Goal: Task Accomplishment & Management: Manage account settings

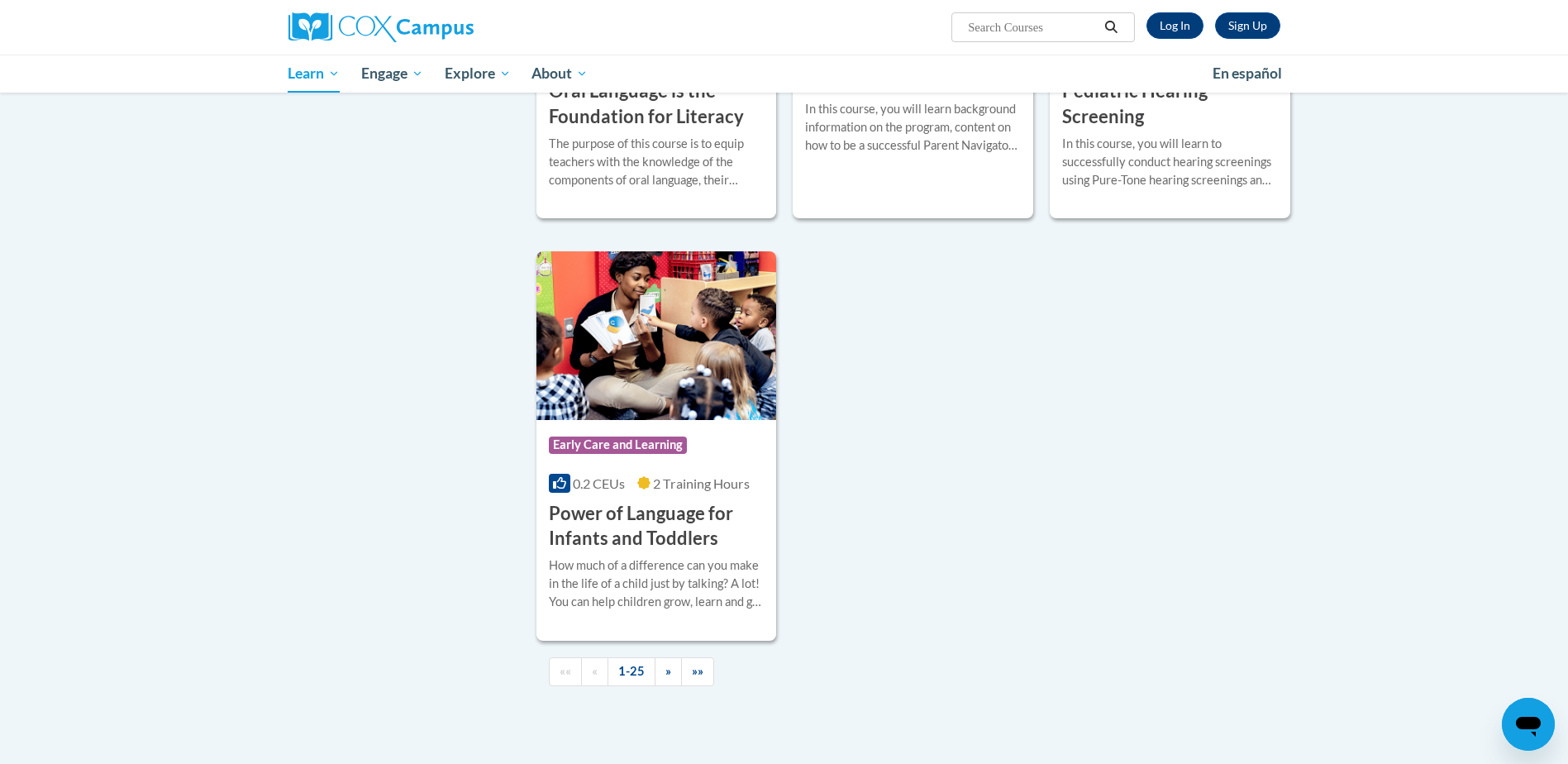
scroll to position [3627, 0]
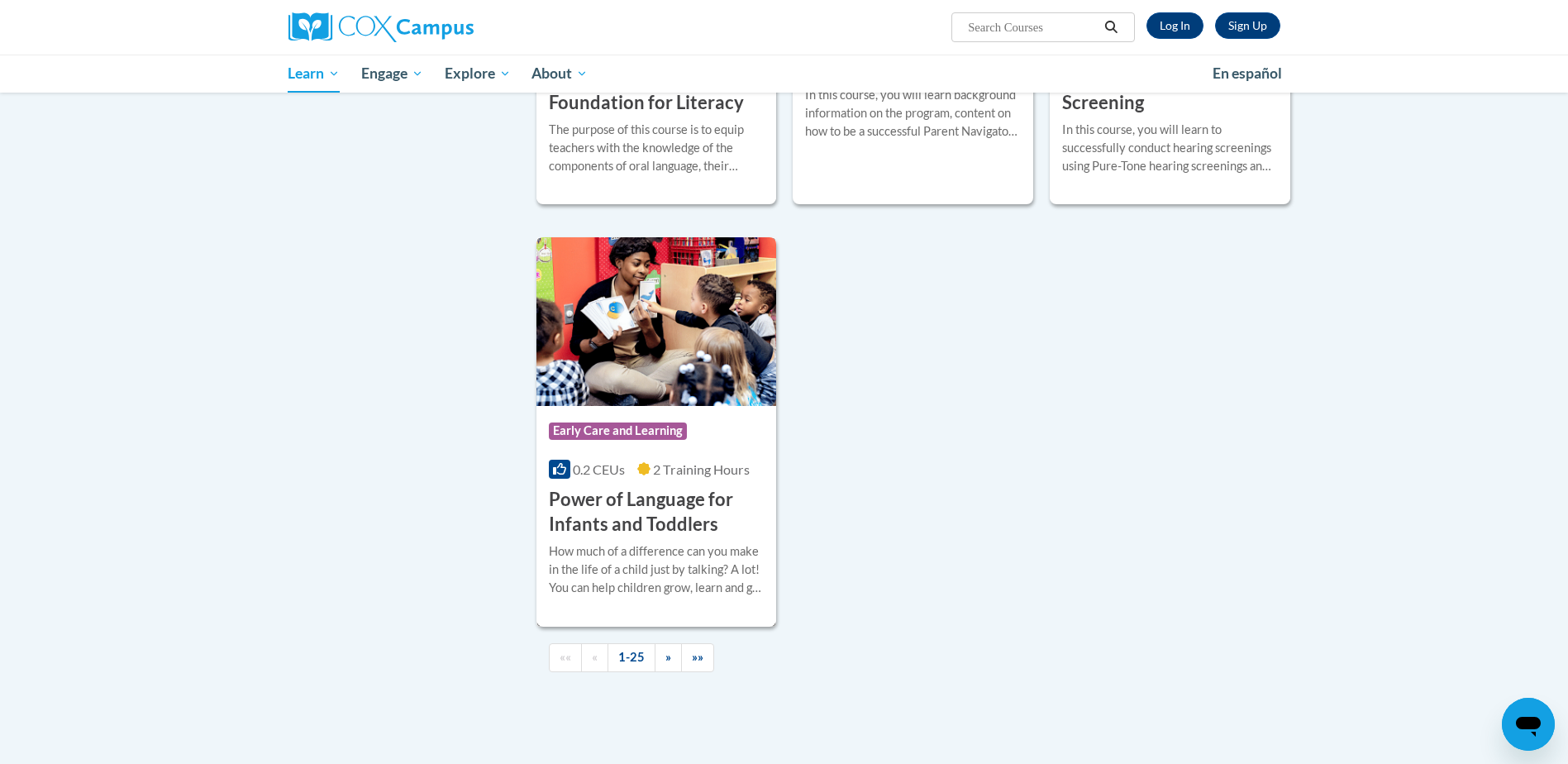
click at [665, 521] on h3 "Power of Language for Infants and Toddlers" at bounding box center [657, 512] width 216 height 51
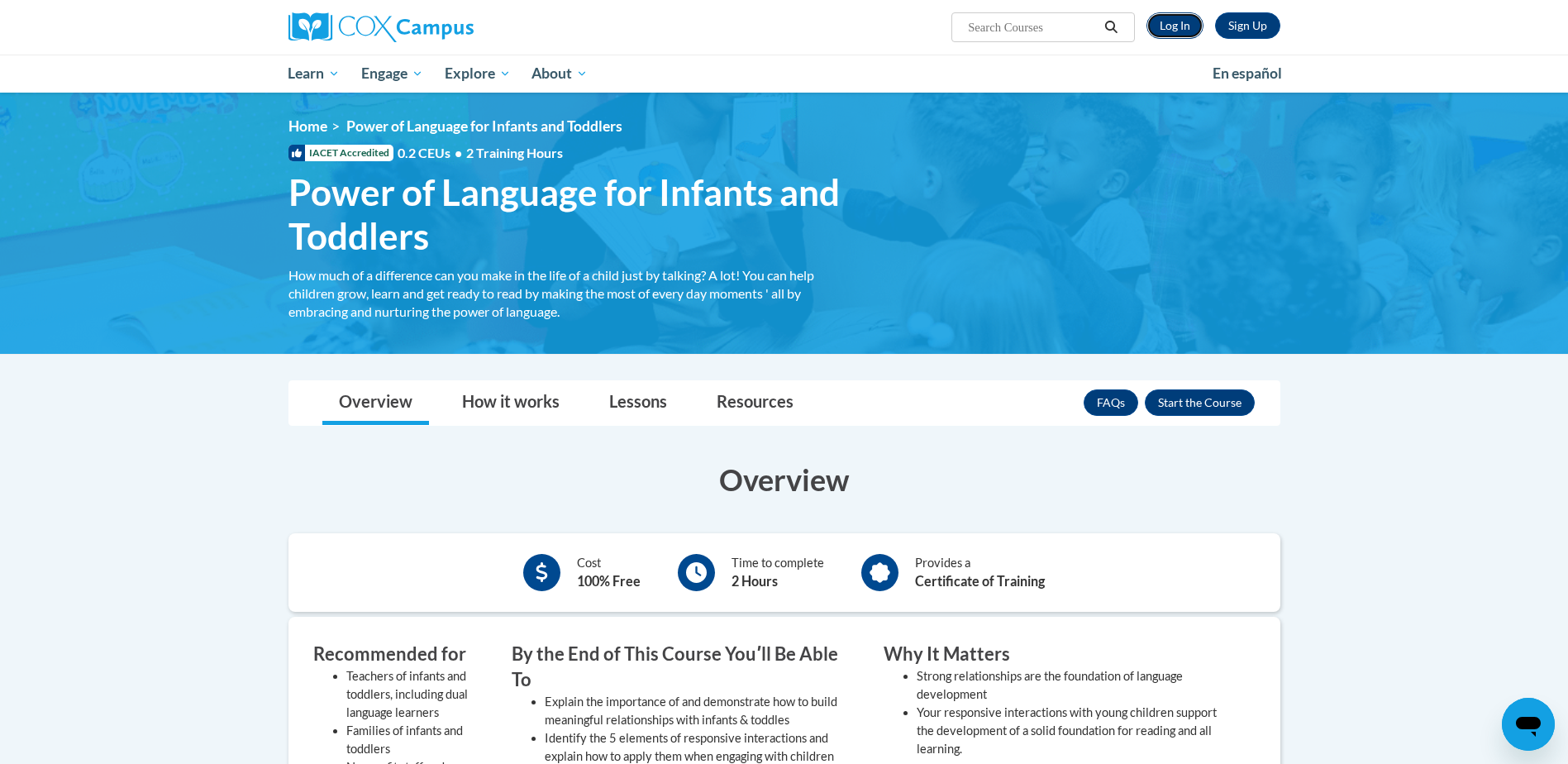
click at [1166, 25] on link "Log In" at bounding box center [1175, 25] width 57 height 26
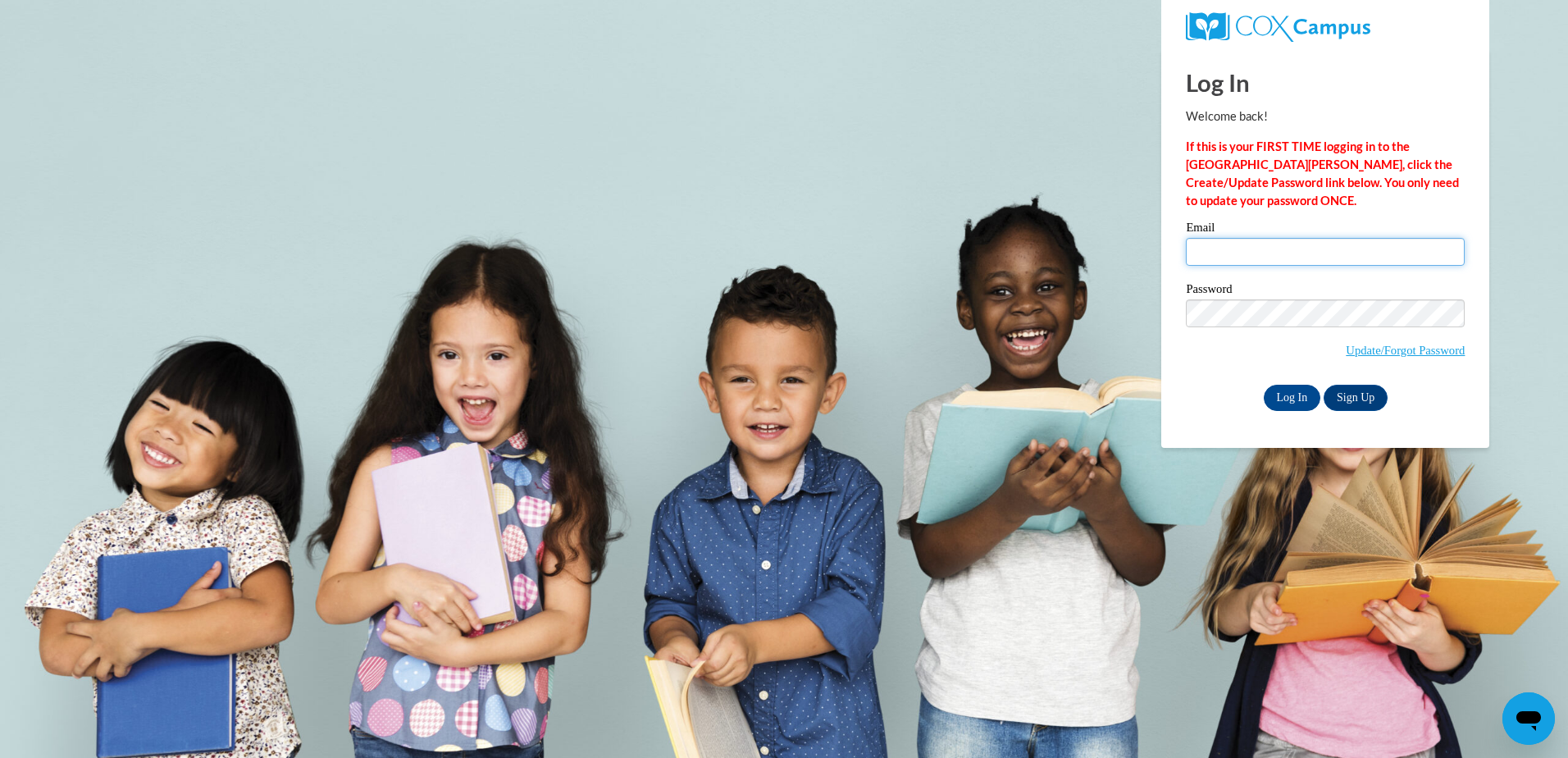
click at [1221, 260] on input "Email" at bounding box center [1325, 251] width 279 height 28
type input "franciscanrom@gmail.com"
click at [1377, 346] on link "Update/Forgot Password" at bounding box center [1406, 351] width 119 height 13
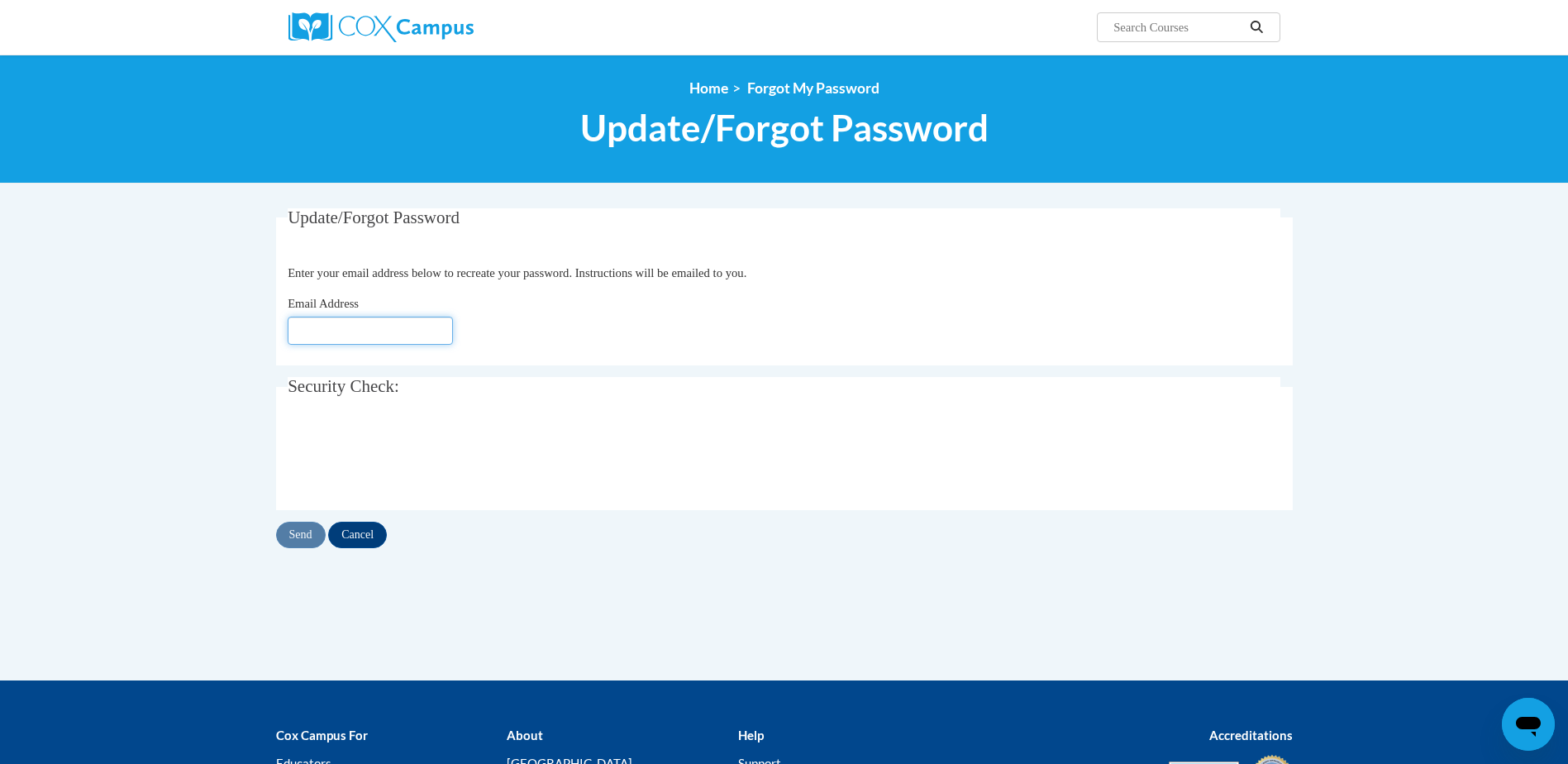
click at [373, 330] on input "Email Address" at bounding box center [370, 330] width 165 height 28
type input "[EMAIL_ADDRESS][DOMAIN_NAME]"
click at [309, 527] on input "Send" at bounding box center [300, 535] width 50 height 26
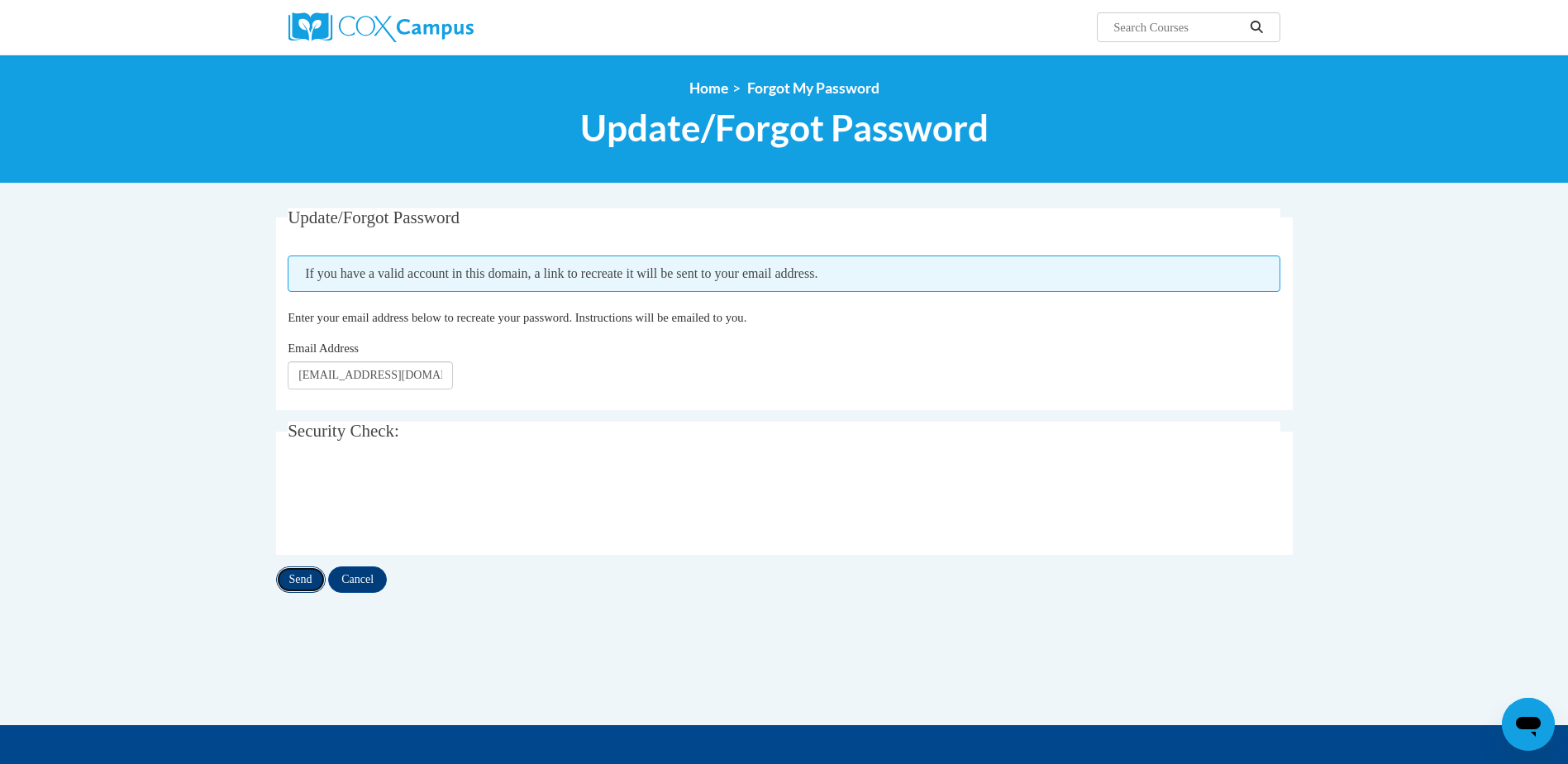
click at [302, 576] on input "Send" at bounding box center [300, 578] width 50 height 26
click at [765, 119] on span "Update/Forgot Password" at bounding box center [784, 127] width 408 height 44
click at [304, 573] on div "Send Cancel" at bounding box center [784, 578] width 1017 height 26
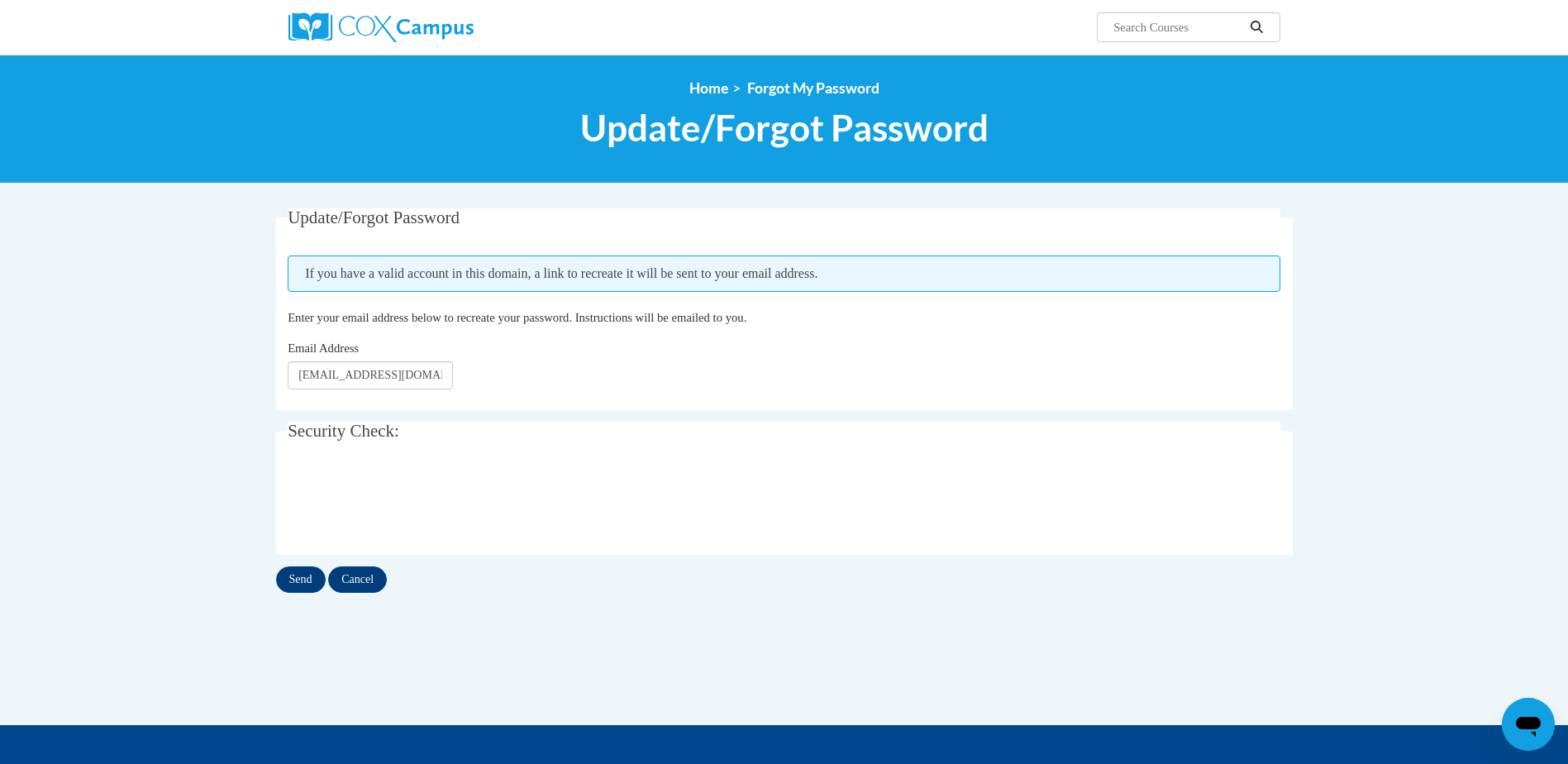
click at [1164, 24] on input "Search..." at bounding box center [1177, 28] width 132 height 20
click at [320, 221] on span "Update/Forgot Password" at bounding box center [373, 218] width 172 height 20
click at [301, 581] on input "Send" at bounding box center [300, 578] width 50 height 26
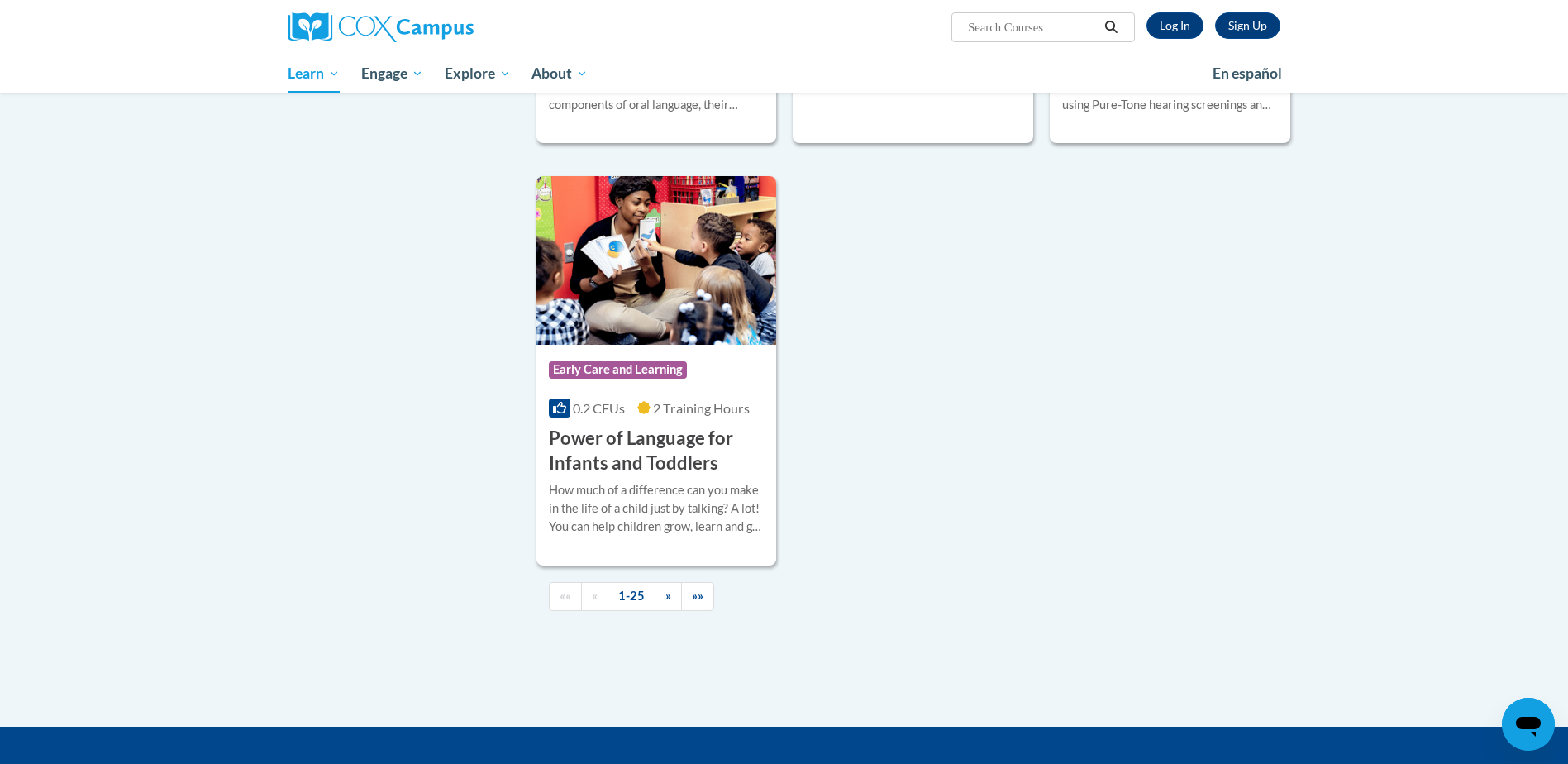
scroll to position [3688, 0]
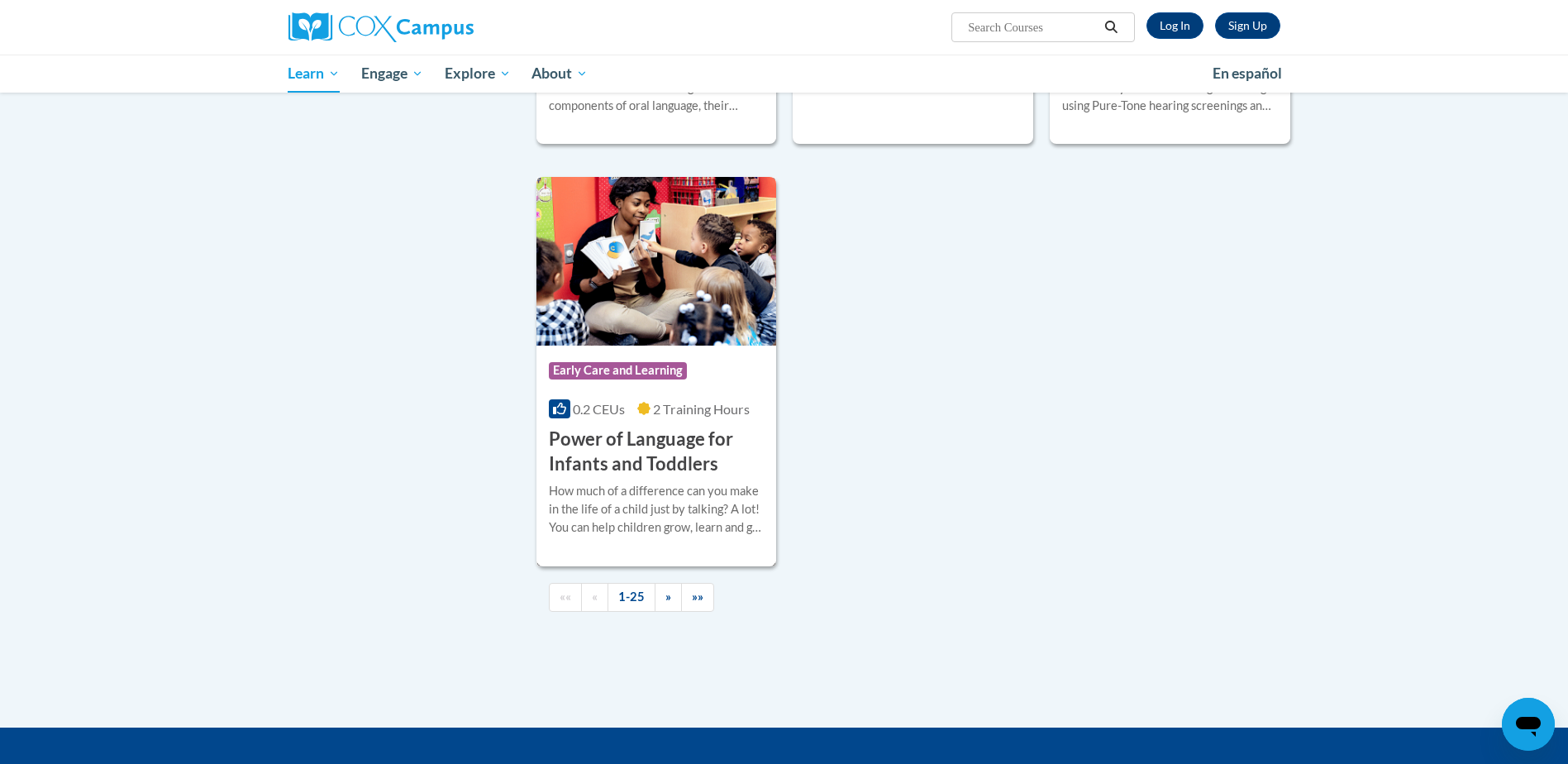
click at [630, 441] on h3 "Power of Language for Infants and Toddlers" at bounding box center [657, 452] width 216 height 51
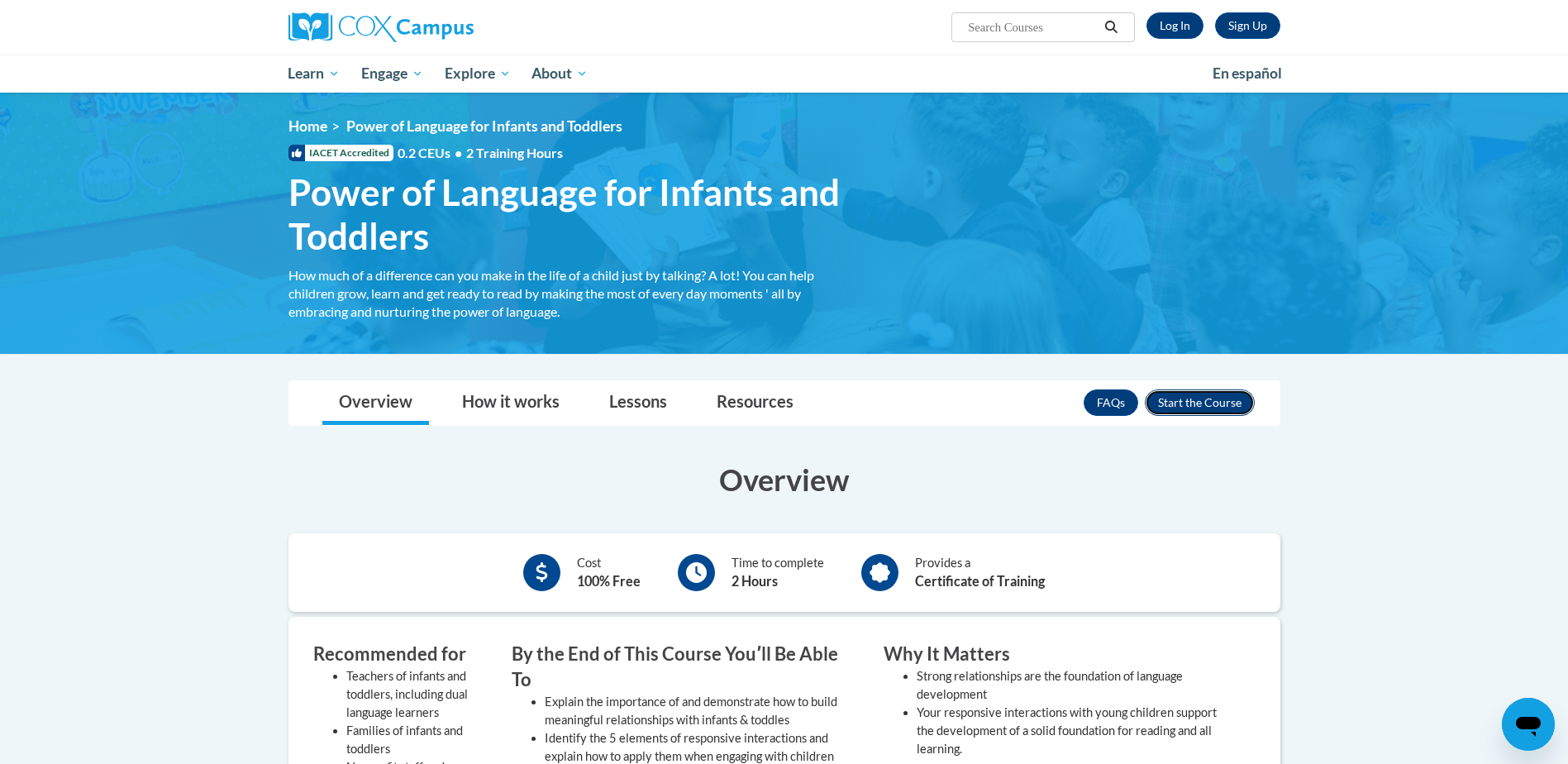
click at [1192, 395] on button "Enroll" at bounding box center [1200, 402] width 110 height 26
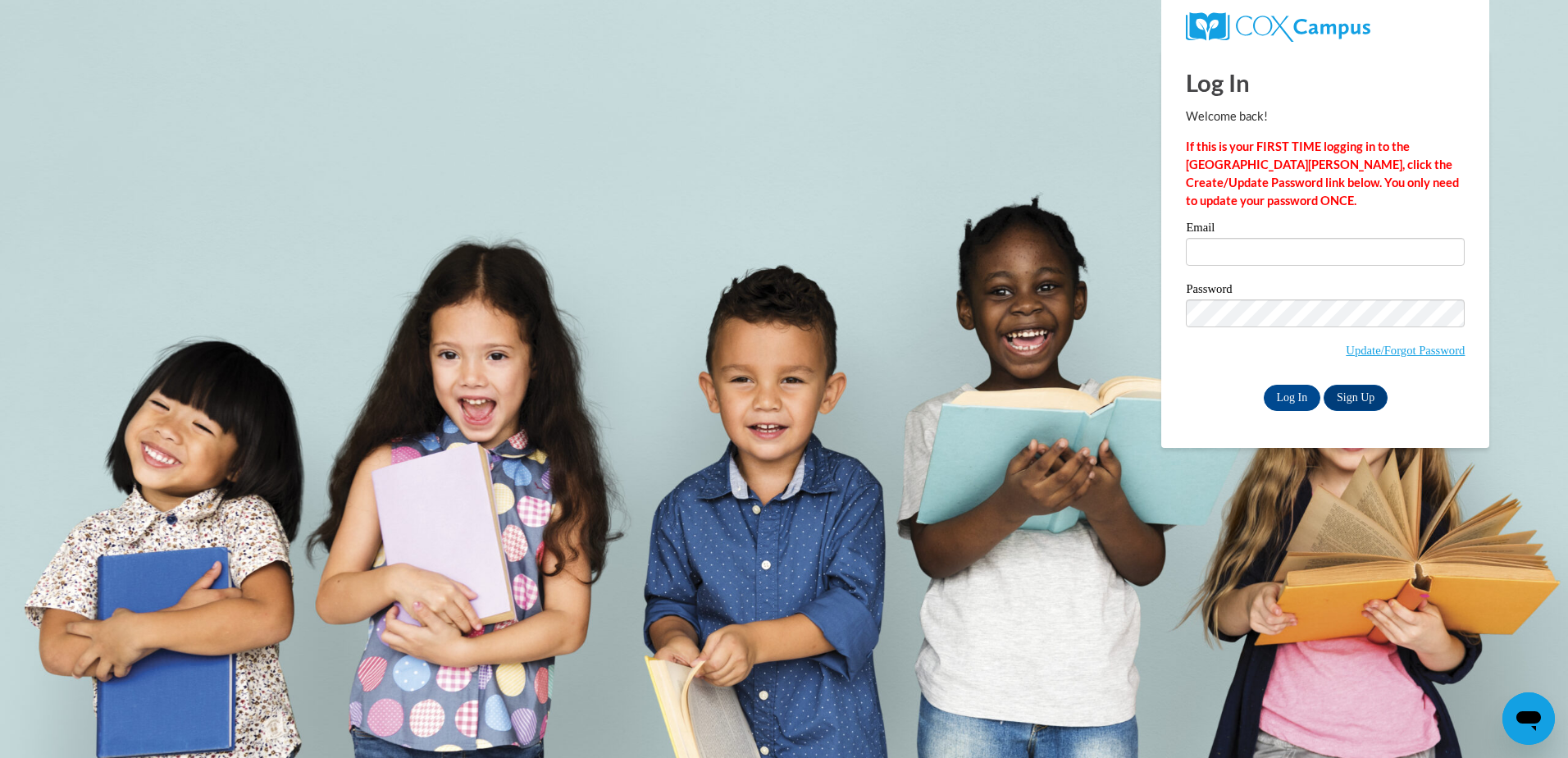
click at [1215, 234] on label "Email" at bounding box center [1325, 230] width 279 height 17
click at [1215, 238] on input "Email" at bounding box center [1325, 251] width 279 height 28
click at [1245, 267] on div "Email" at bounding box center [1325, 250] width 279 height 57
click at [1227, 247] on input "Email" at bounding box center [1325, 251] width 279 height 28
type input "[EMAIL_ADDRESS][DOMAIN_NAME]"
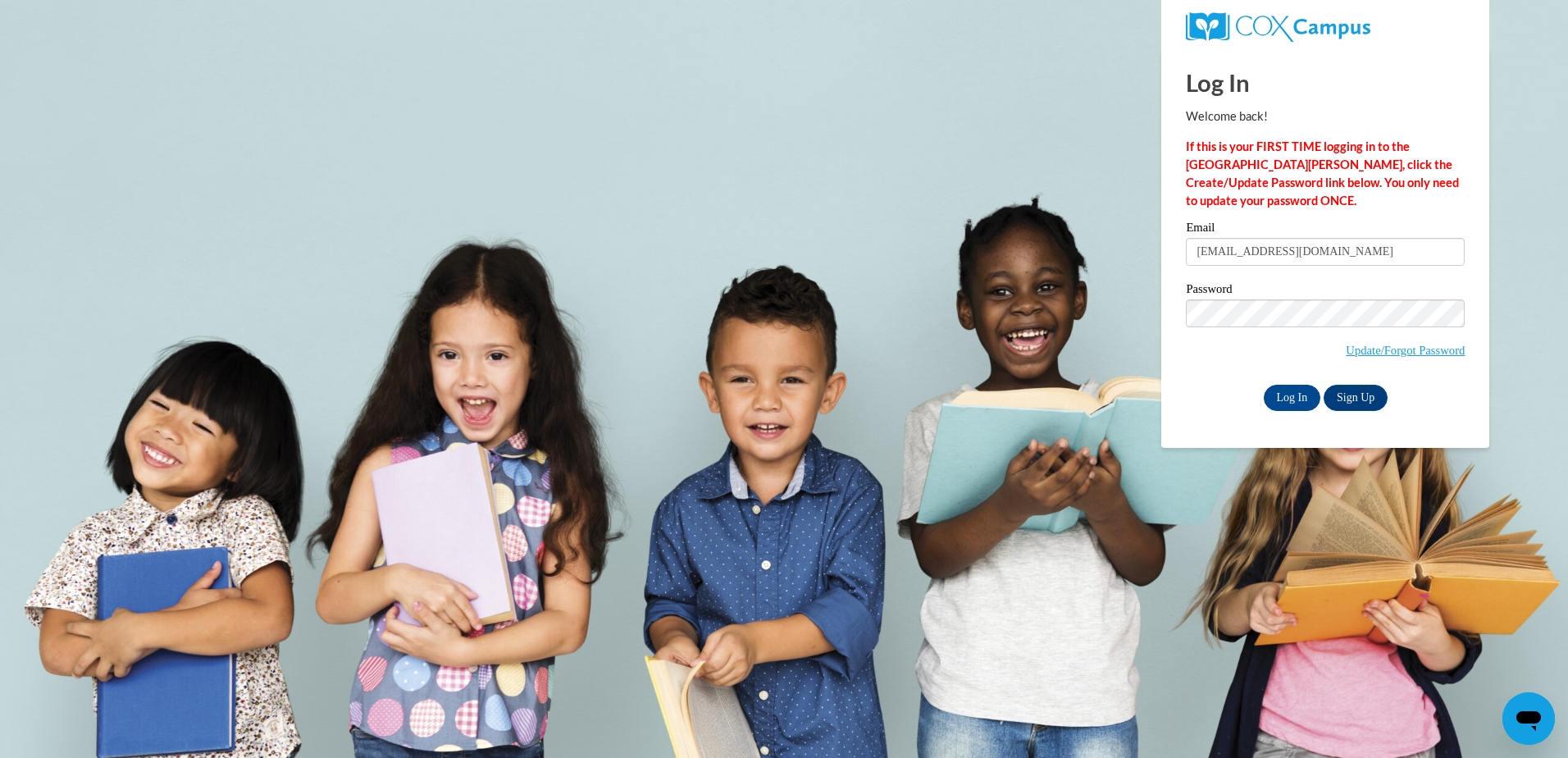
click at [1366, 356] on span "Update/Forgot Password" at bounding box center [1406, 351] width 119 height 18
click at [1299, 399] on input "Log In" at bounding box center [1293, 397] width 58 height 26
click at [1175, 402] on div "Please enter your email! Please enter your password! Email franciscanrom@gmail.…" at bounding box center [1325, 315] width 304 height 188
click at [1360, 347] on link "Update/Forgot Password" at bounding box center [1406, 351] width 119 height 13
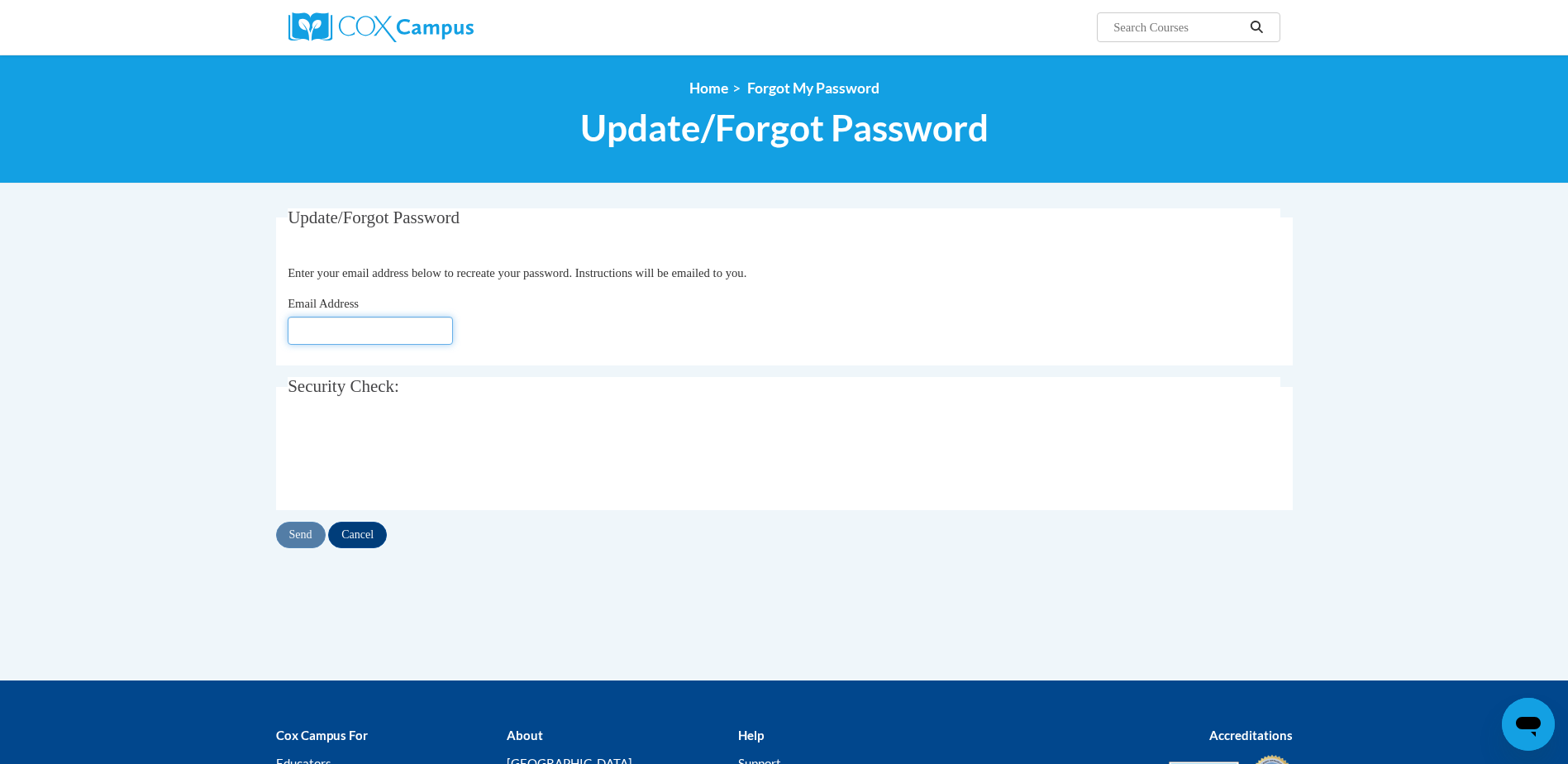
click at [388, 334] on input "Email Address" at bounding box center [370, 330] width 165 height 28
type input "[EMAIL_ADDRESS][DOMAIN_NAME]"
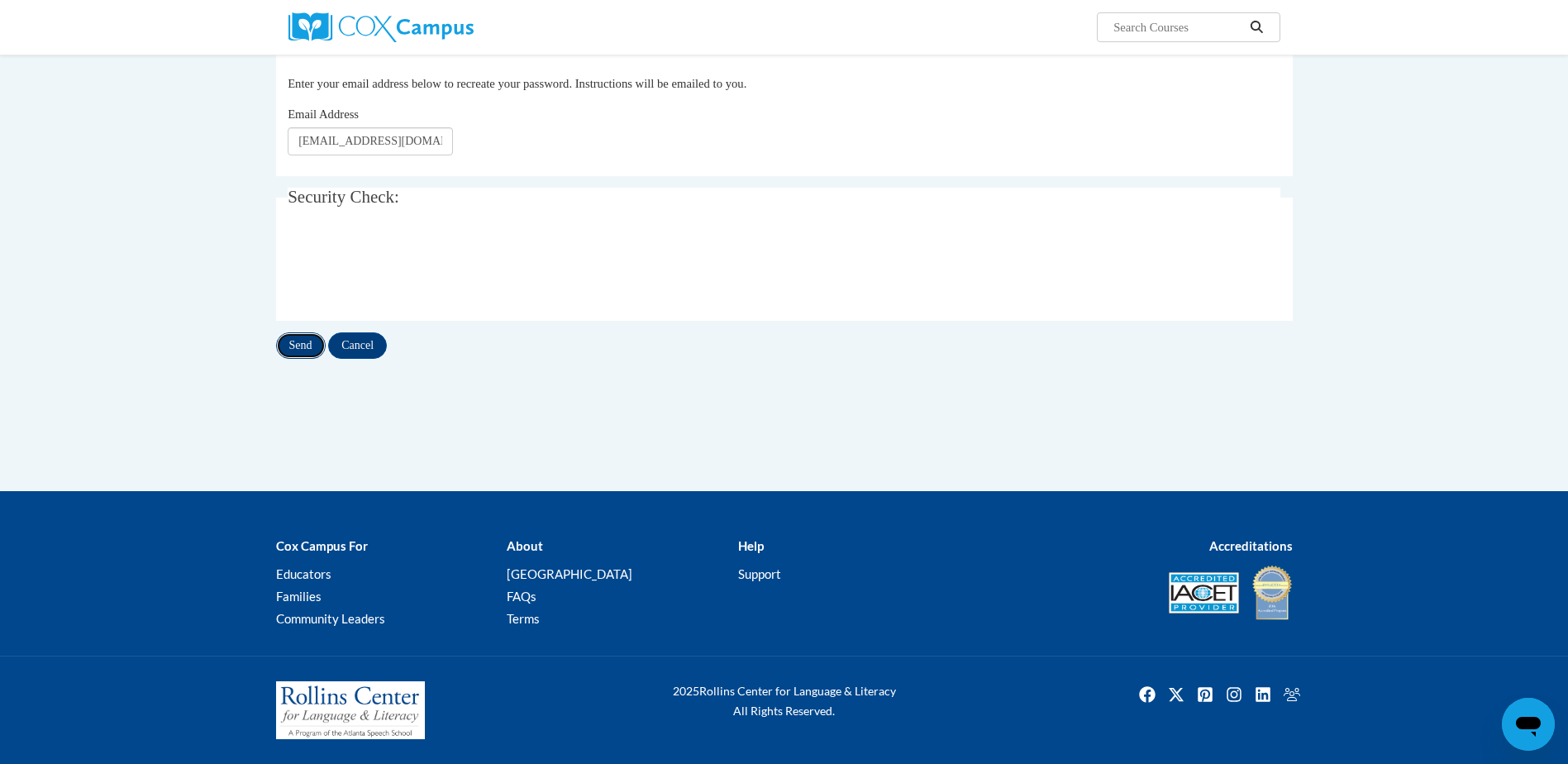
click at [311, 350] on input "Send" at bounding box center [300, 345] width 50 height 26
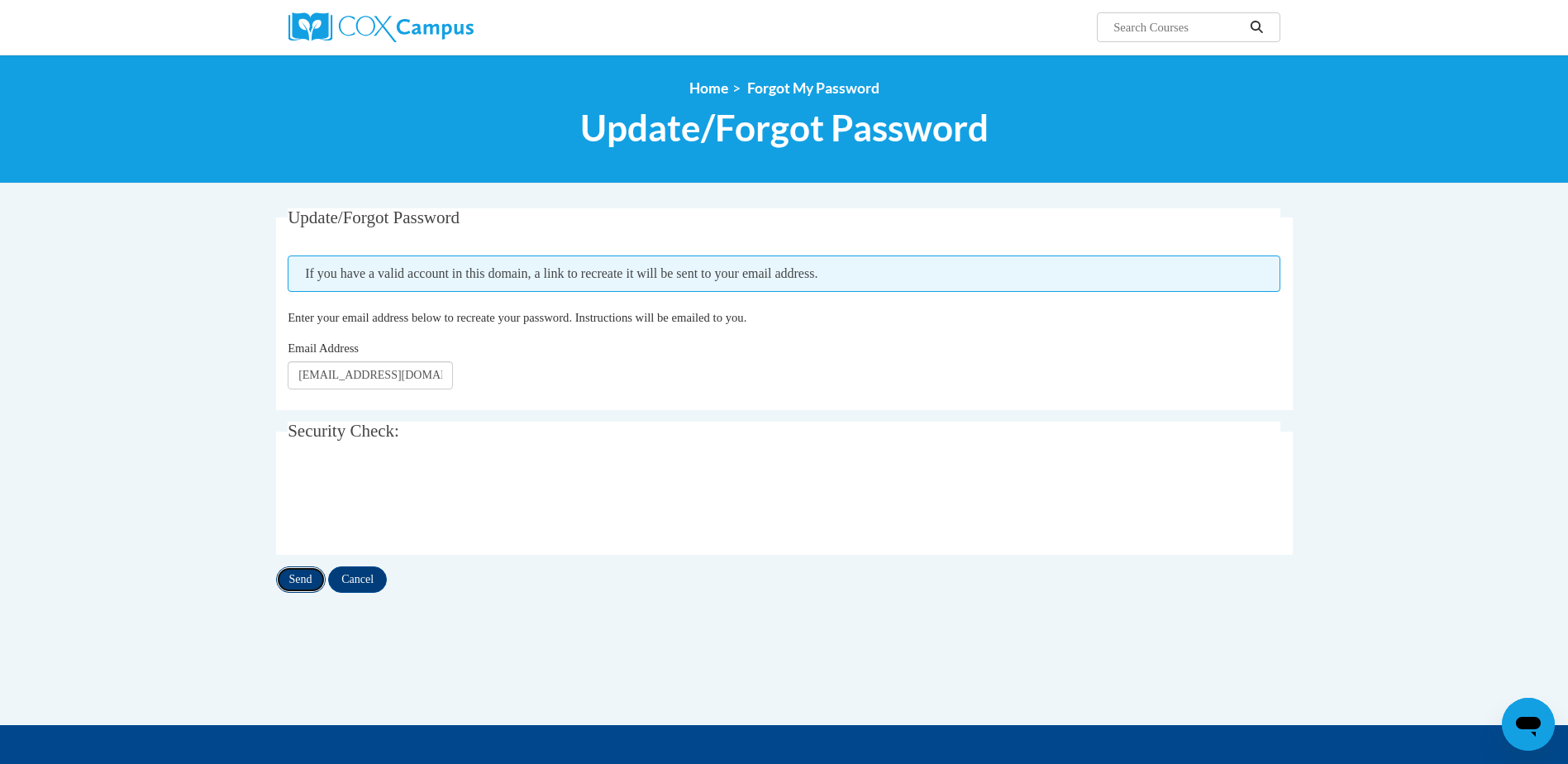
click at [315, 568] on input "Send" at bounding box center [300, 578] width 50 height 26
click at [1129, 28] on input "Search..." at bounding box center [1177, 28] width 132 height 20
click at [1163, 30] on input "Search..." at bounding box center [1177, 28] width 132 height 20
click at [781, 93] on span "Forgot My Password" at bounding box center [813, 88] width 132 height 18
click at [751, 92] on span "Forgot My Password" at bounding box center [813, 88] width 132 height 18
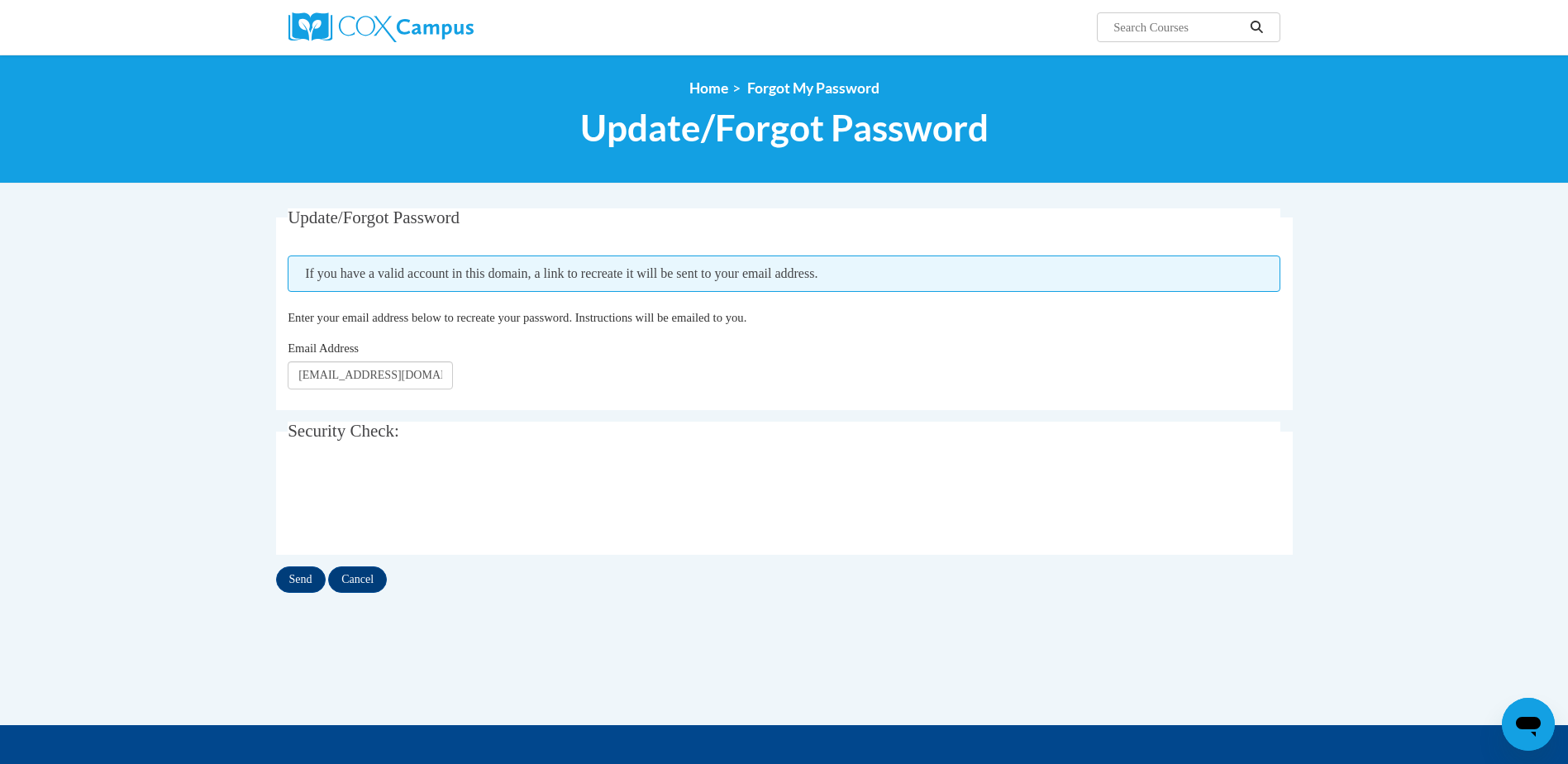
click at [753, 129] on span "Update/Forgot Password" at bounding box center [784, 127] width 408 height 44
click at [720, 86] on link "Home" at bounding box center [709, 88] width 39 height 18
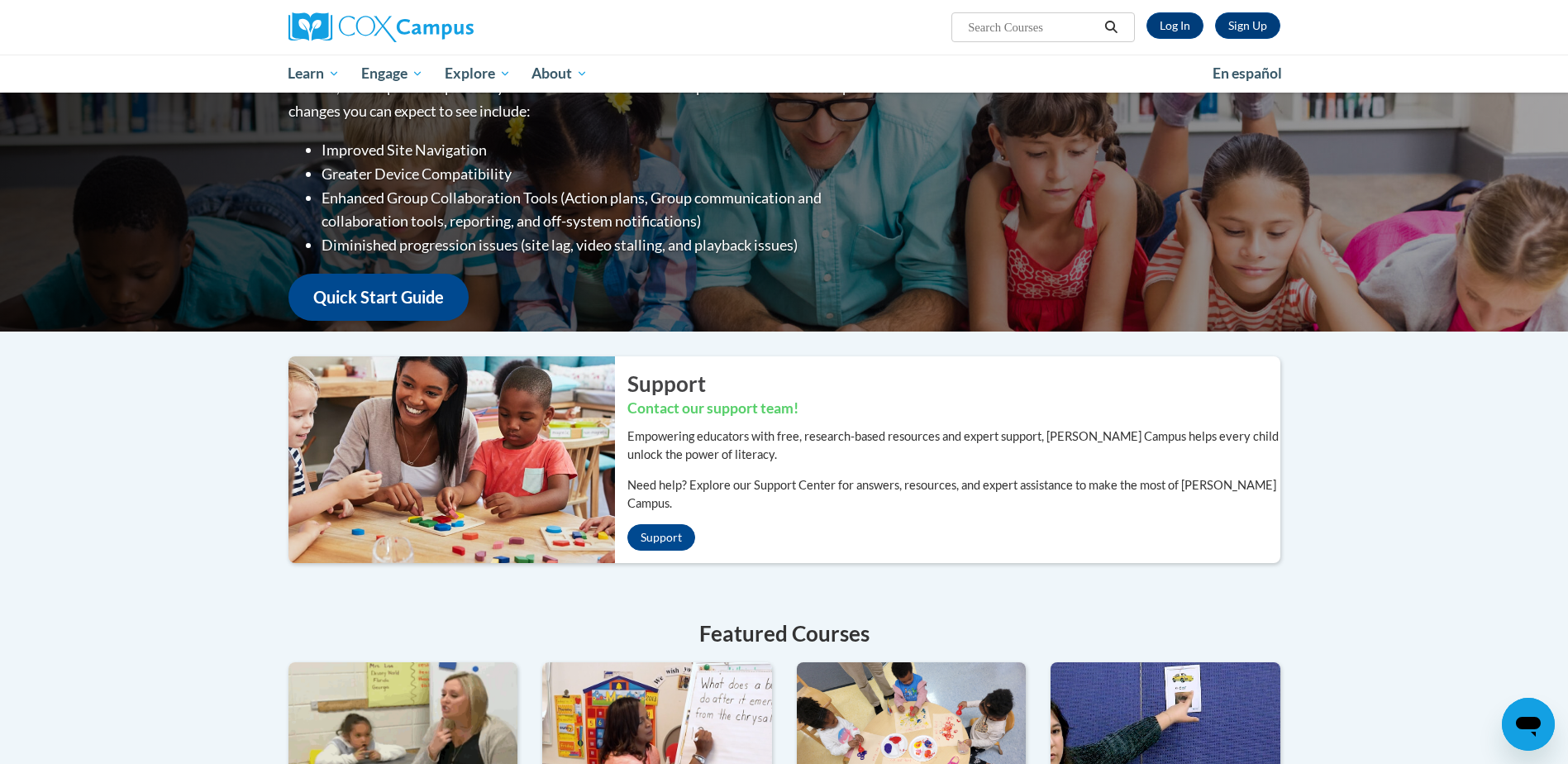
scroll to position [84, 0]
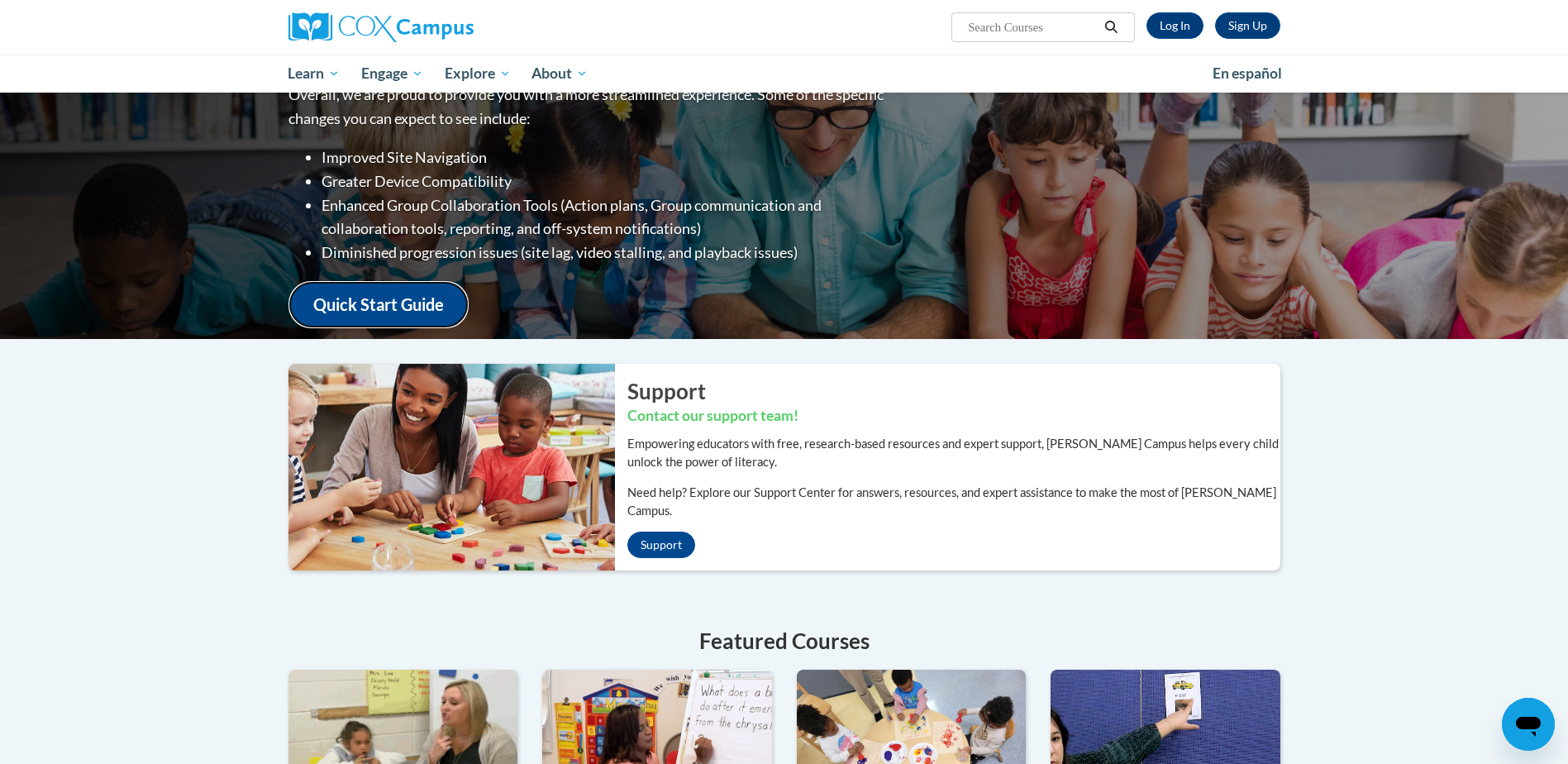
click at [415, 300] on link "Quick Start Guide" at bounding box center [379, 304] width 180 height 47
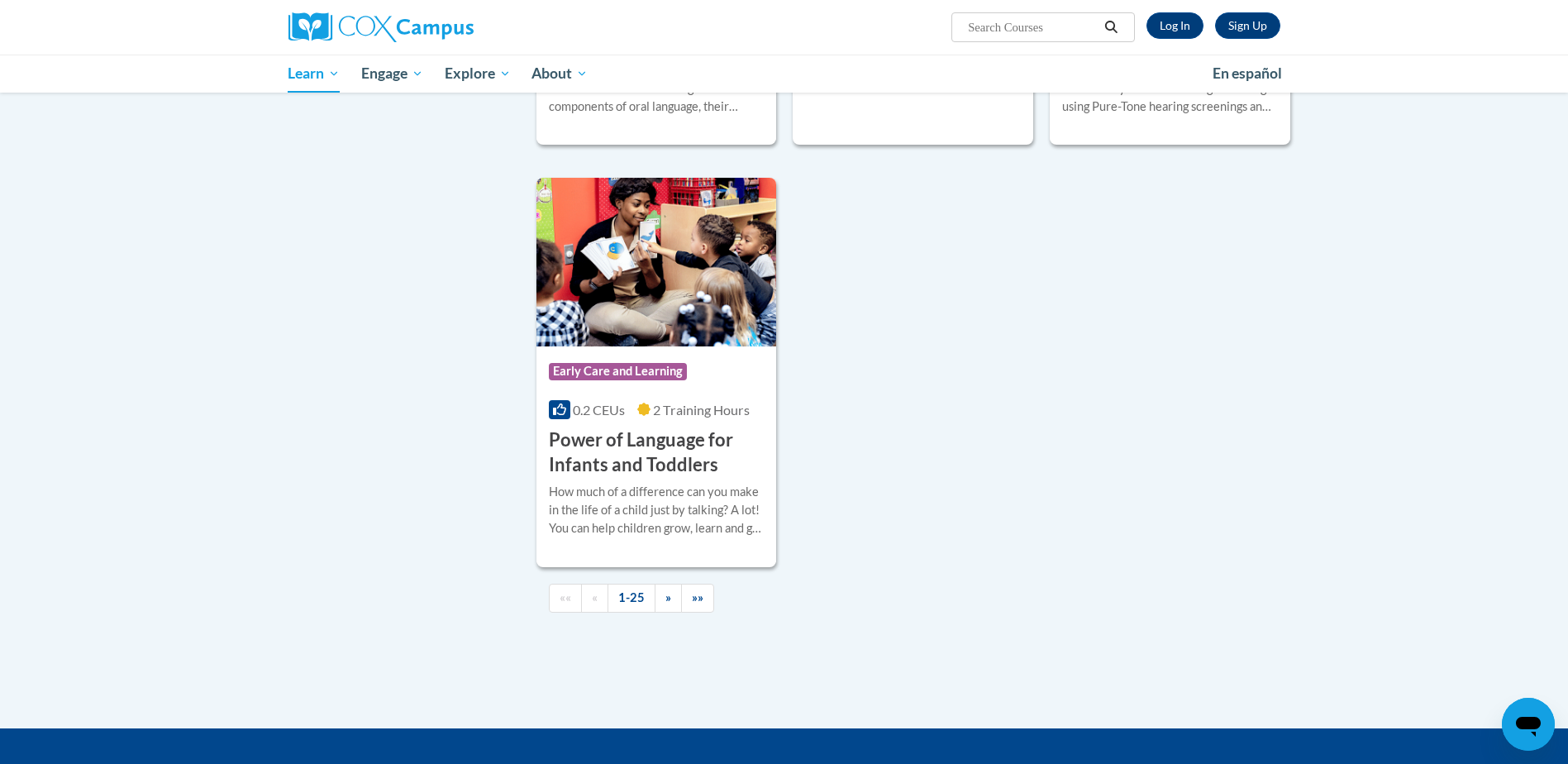
scroll to position [3688, 0]
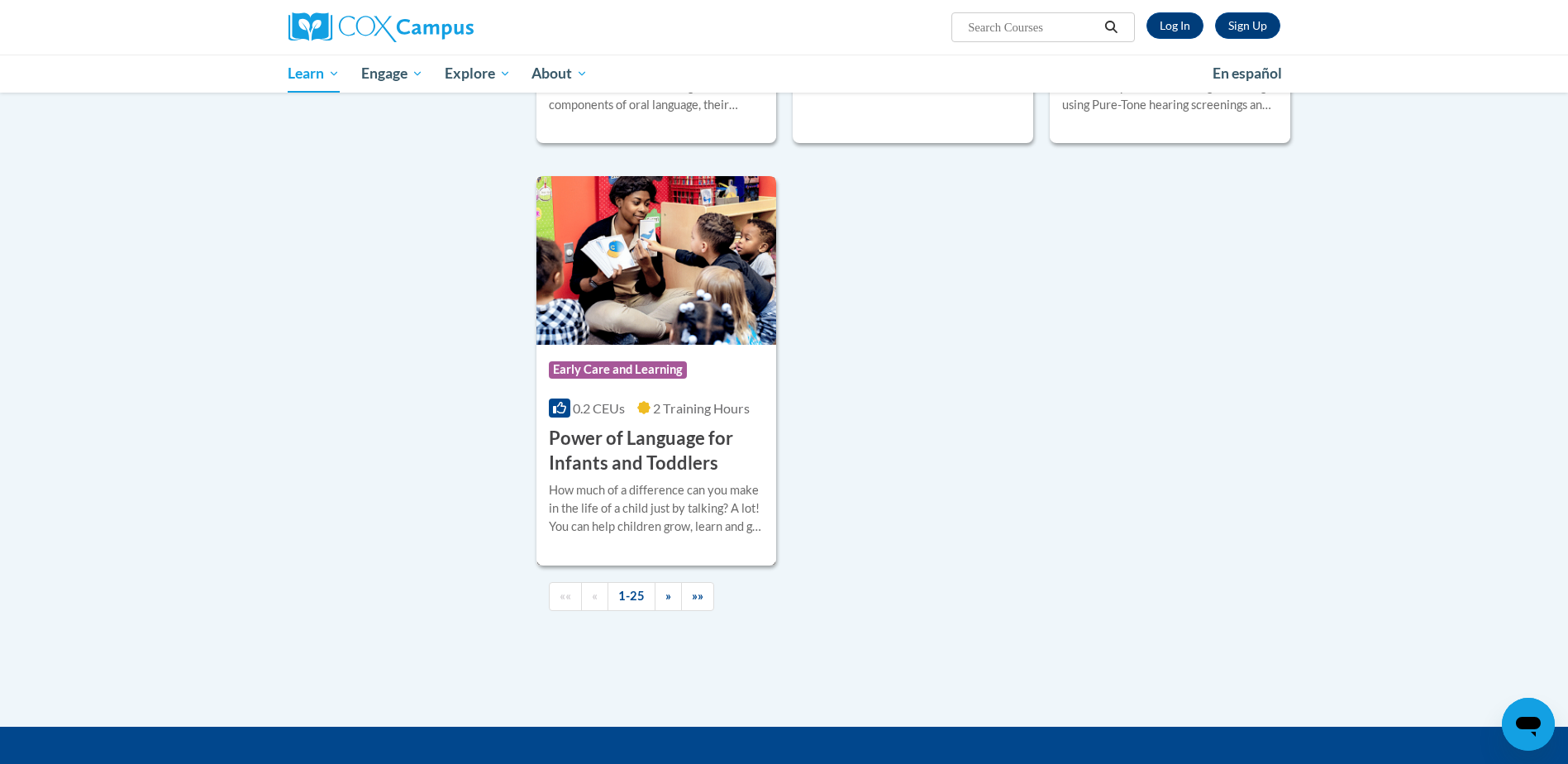
click at [604, 369] on span "Early Care and Learning" at bounding box center [618, 369] width 138 height 17
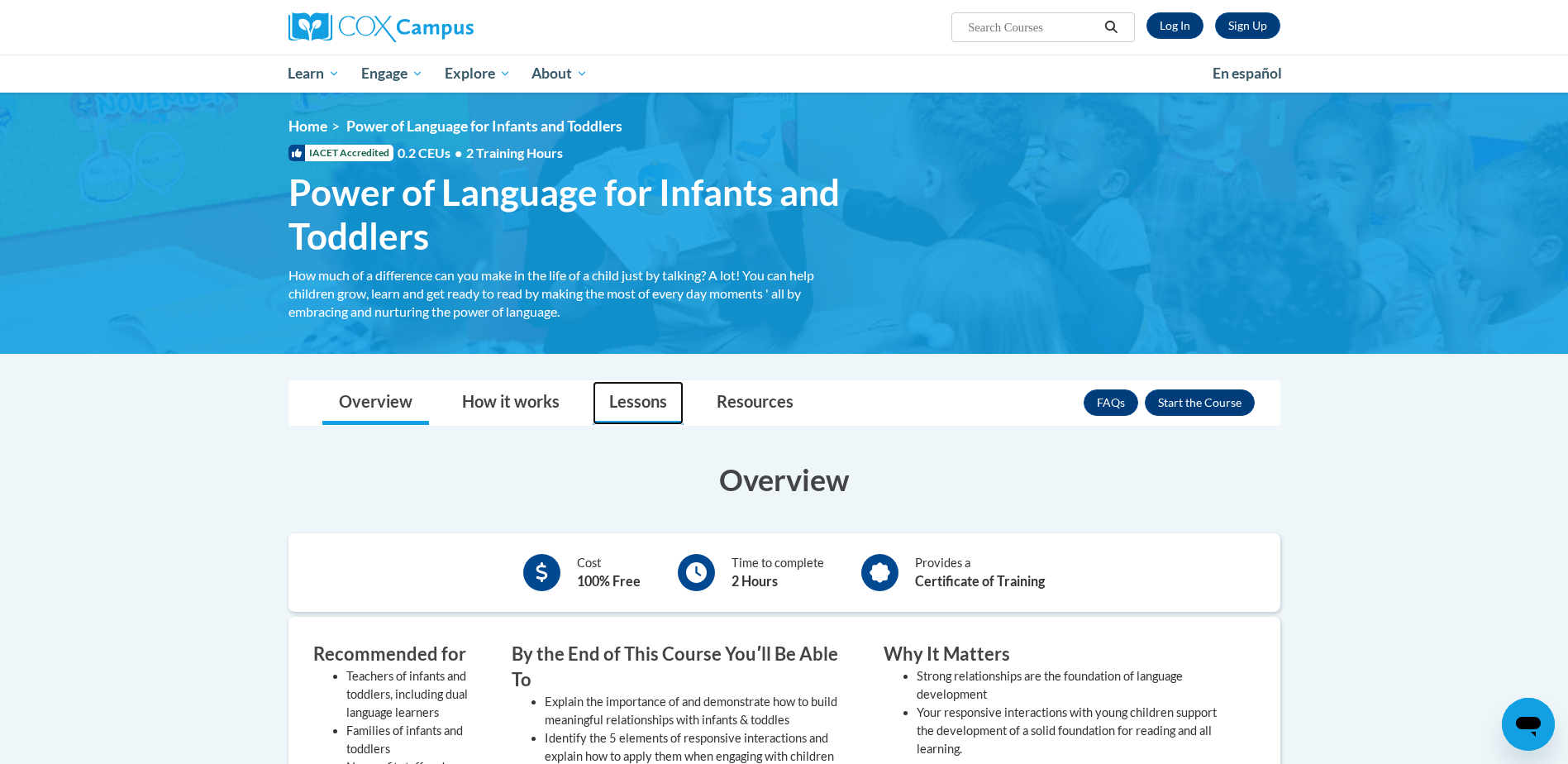
click at [623, 402] on link "Lessons" at bounding box center [638, 403] width 91 height 44
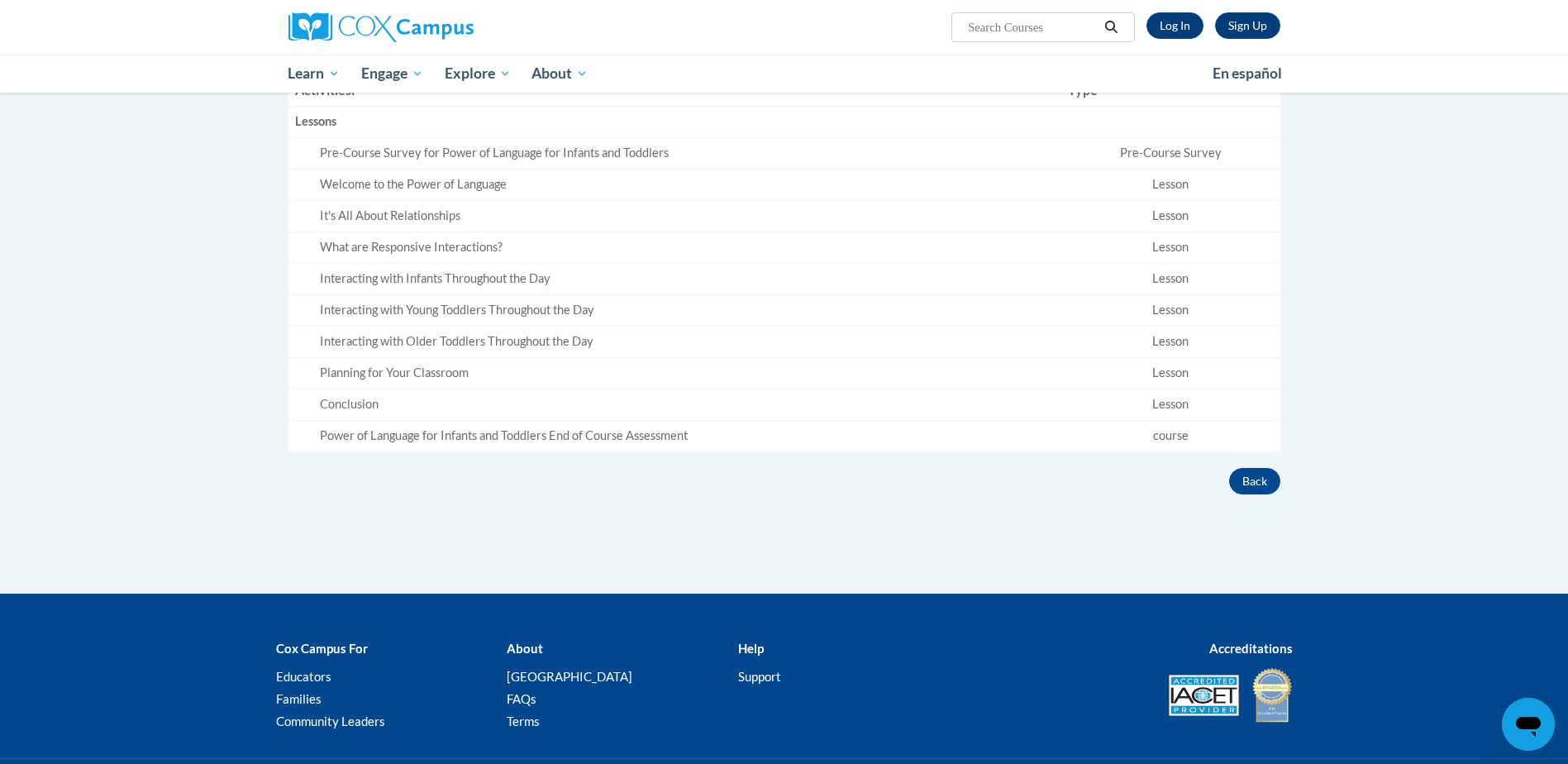
scroll to position [461, 0]
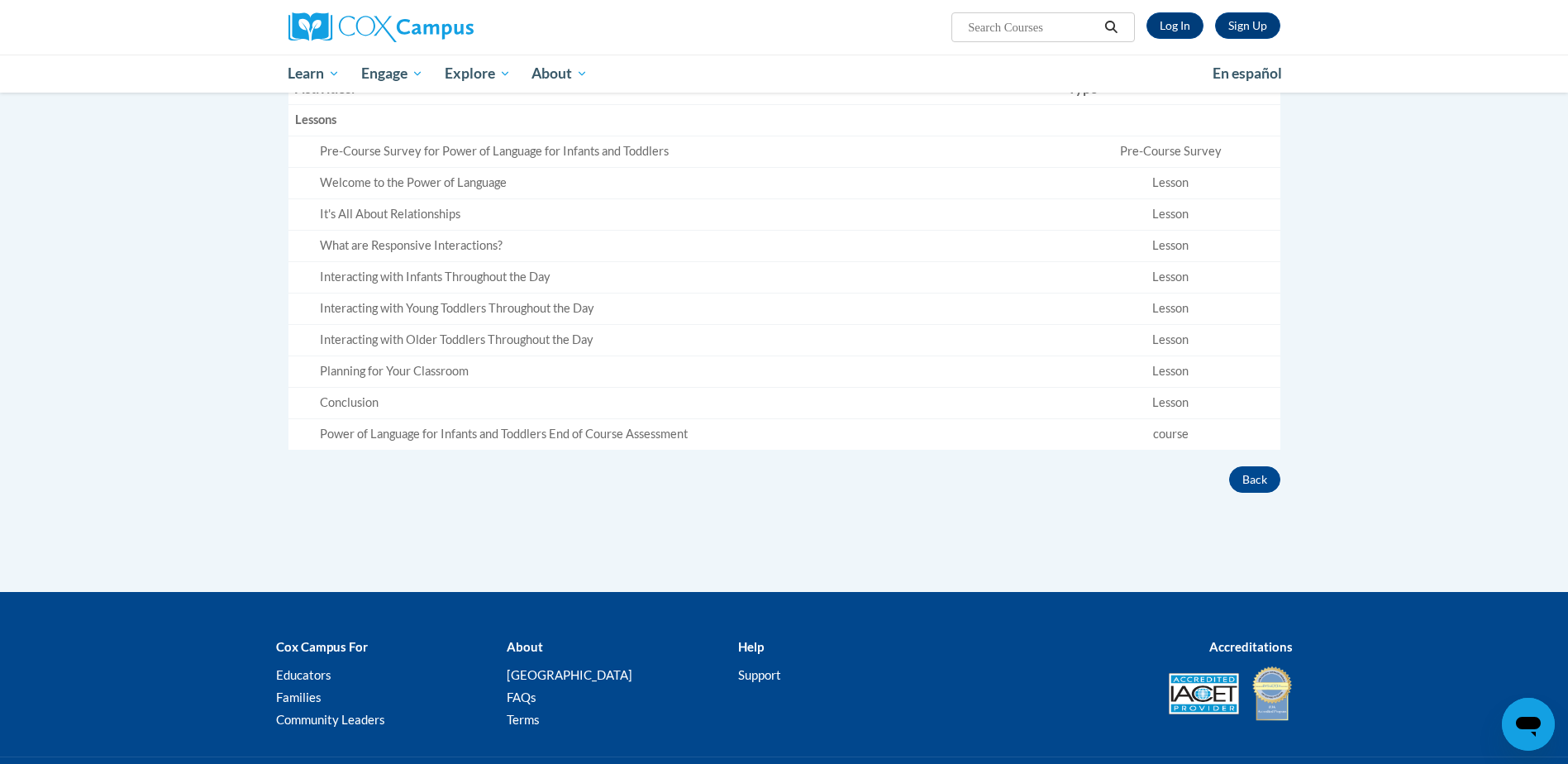
click at [1169, 180] on td "Lesson" at bounding box center [1171, 182] width 219 height 31
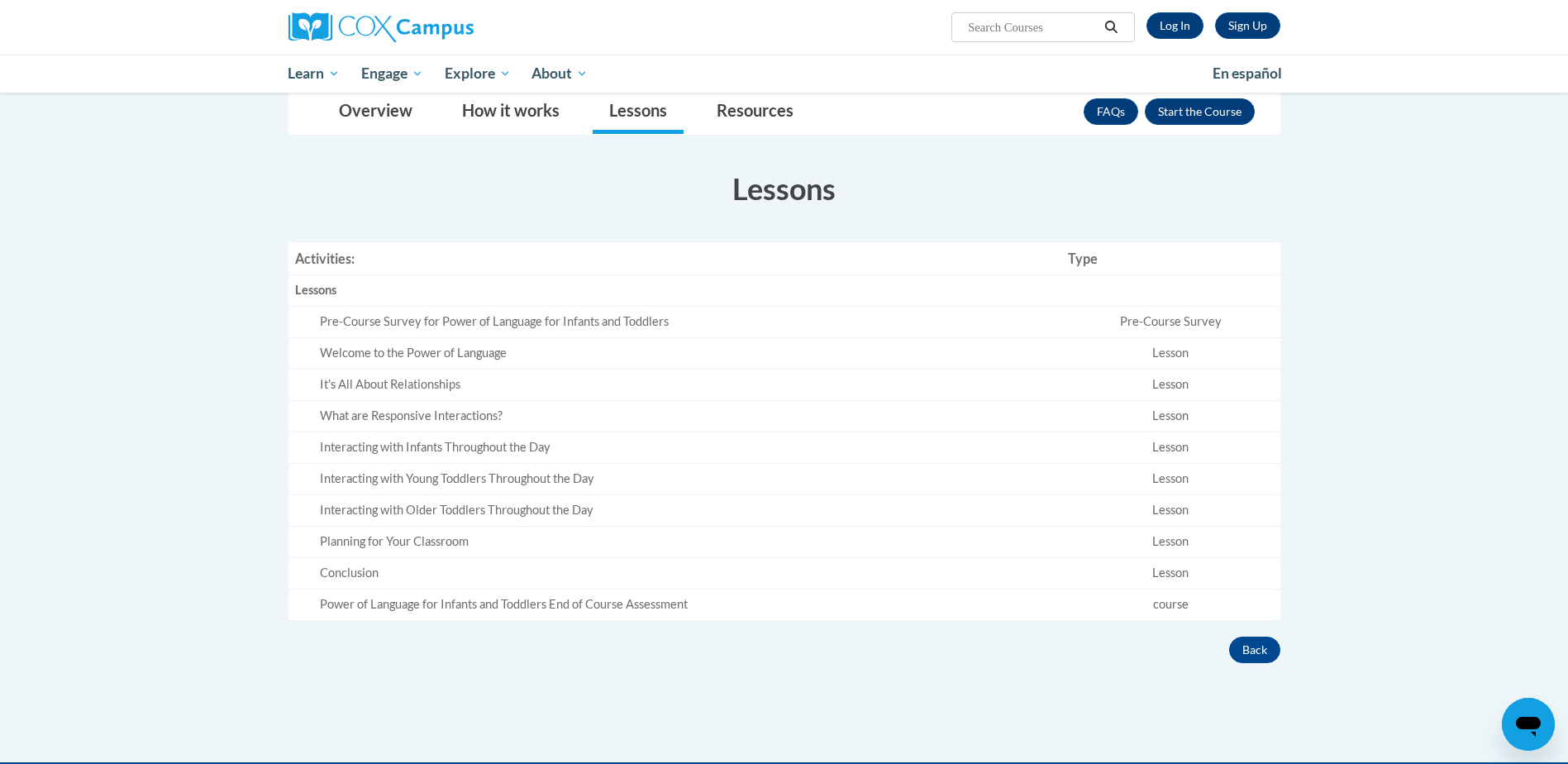
scroll to position [289, 0]
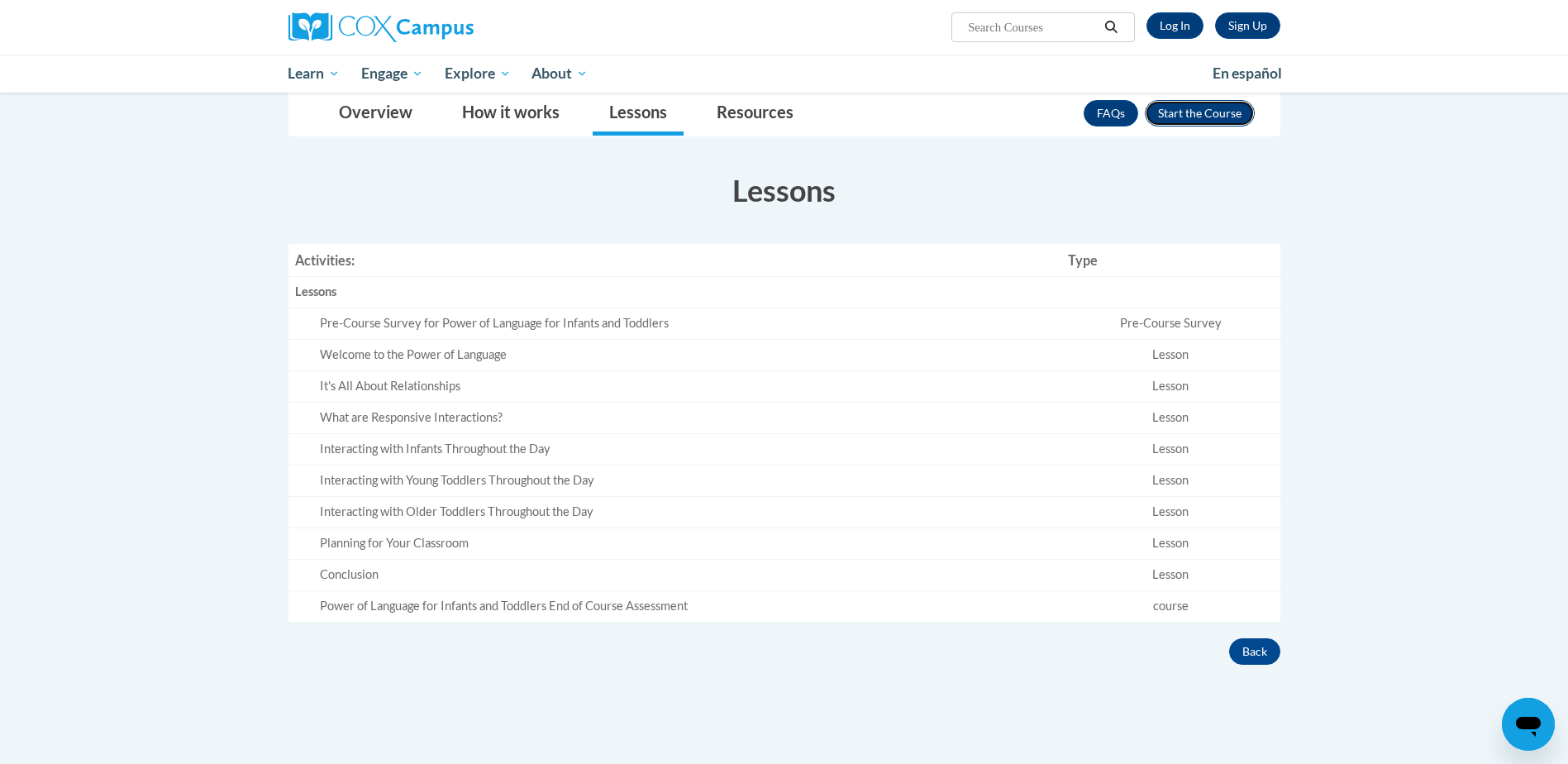
click at [1183, 121] on button "Enroll" at bounding box center [1200, 113] width 110 height 26
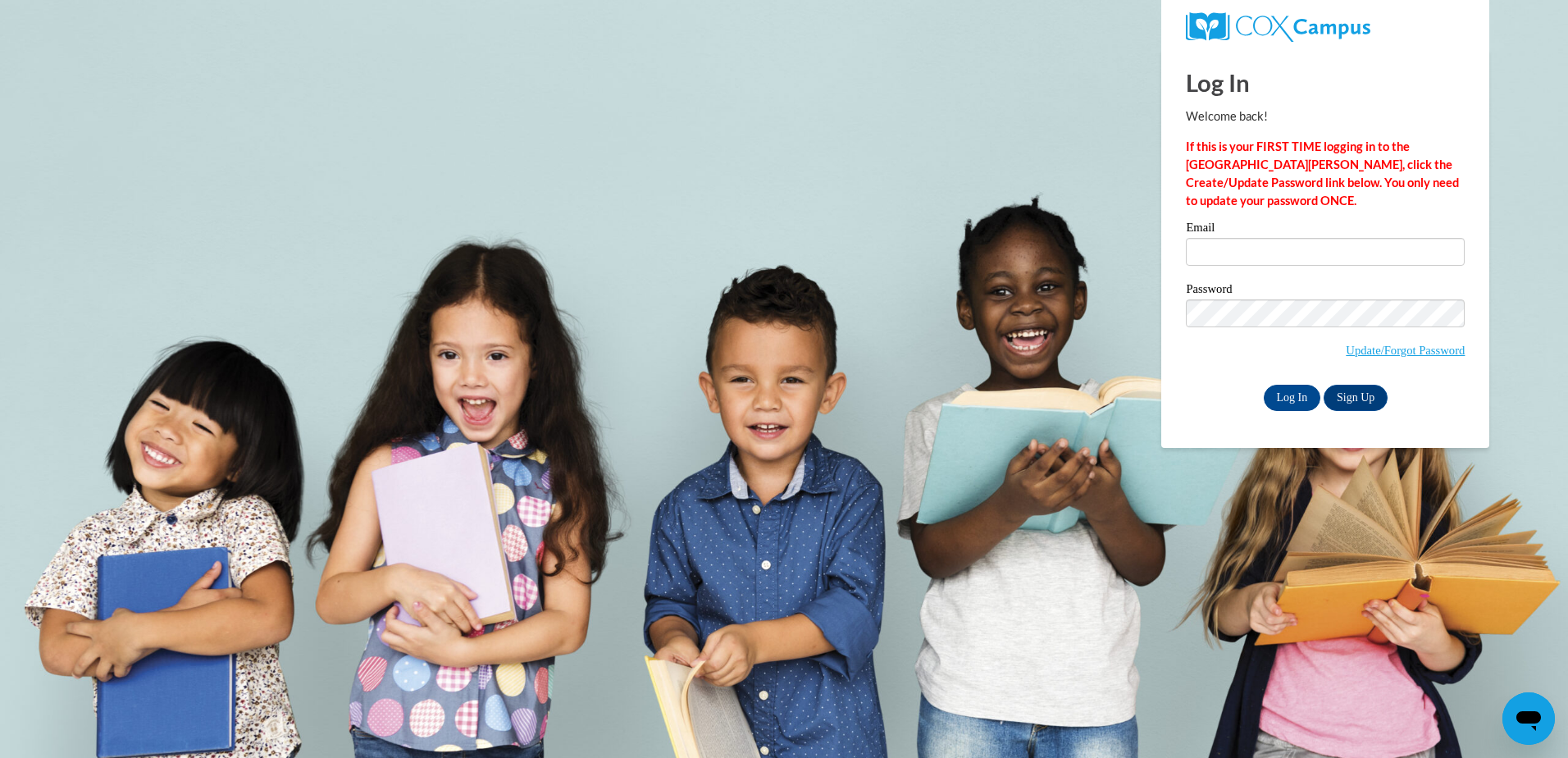
click at [1222, 236] on label "Email" at bounding box center [1325, 230] width 279 height 17
click at [1222, 238] on input "Email" at bounding box center [1325, 251] width 279 height 28
click at [1212, 239] on input "Email" at bounding box center [1325, 251] width 279 height 28
type input "franciscanrom@gmail.com"
click at [1309, 397] on input "Log In" at bounding box center [1293, 397] width 58 height 26
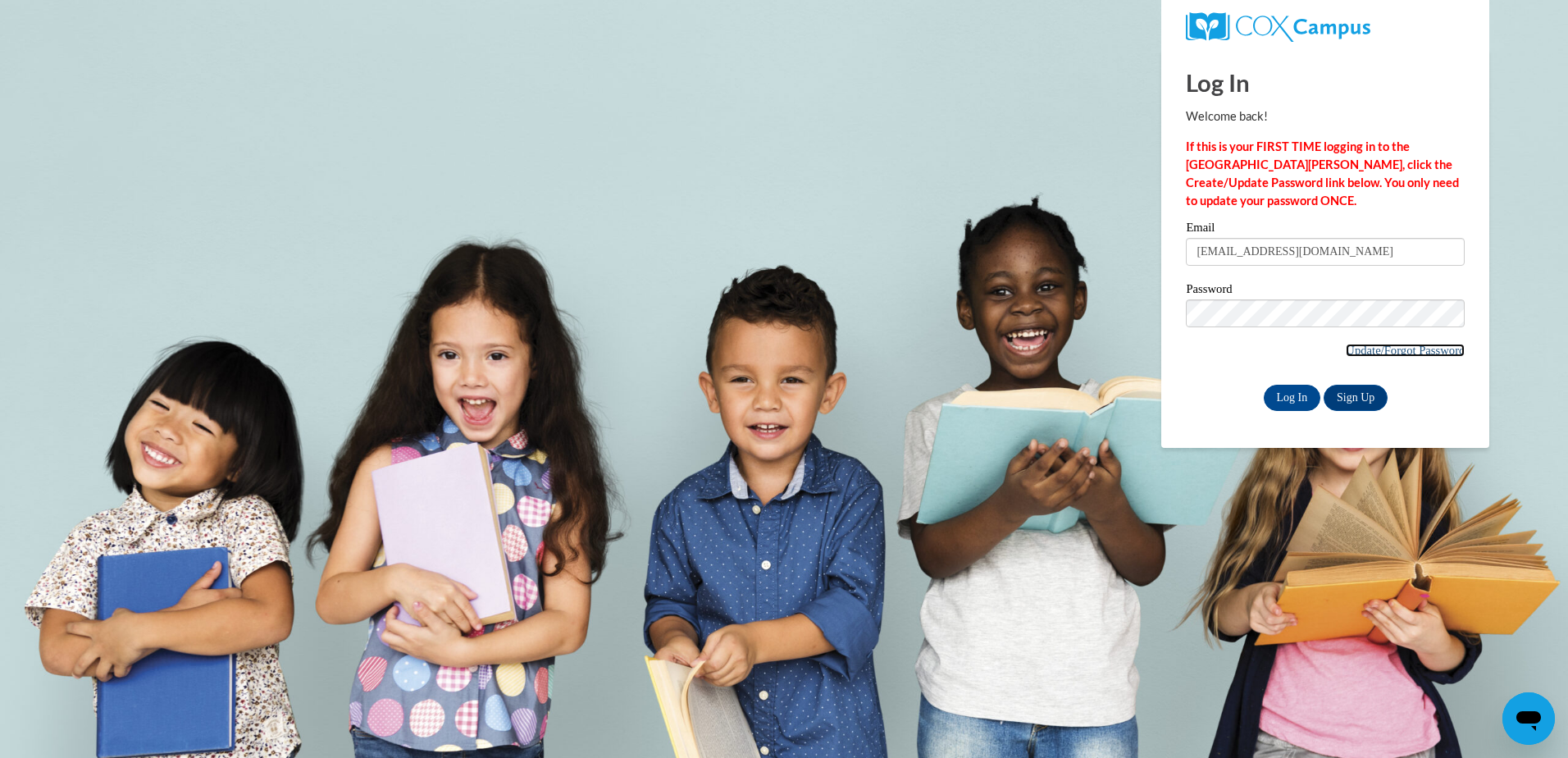
click at [1424, 351] on link "Update/Forgot Password" at bounding box center [1406, 351] width 119 height 13
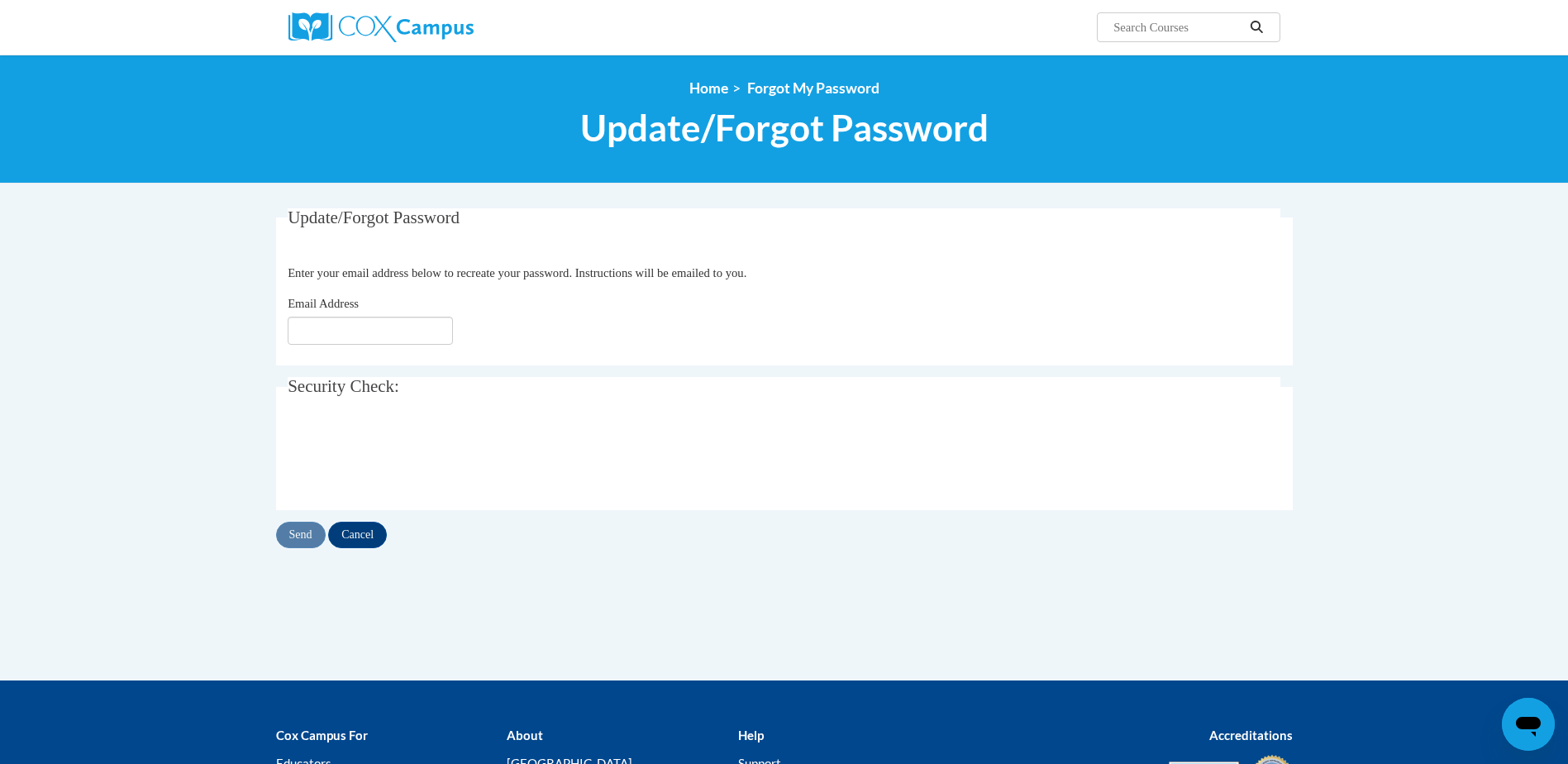
click at [338, 346] on fieldset "Update/Forgot Password Please enter your email address Enter your email address…" at bounding box center [784, 287] width 1017 height 157
click at [331, 334] on input "Email Address" at bounding box center [370, 330] width 165 height 28
type input "franciscanrom@gmail.com"
click at [388, 389] on span "Security Check:" at bounding box center [343, 386] width 111 height 20
click at [323, 216] on span "Update/Forgot Password" at bounding box center [373, 218] width 172 height 20
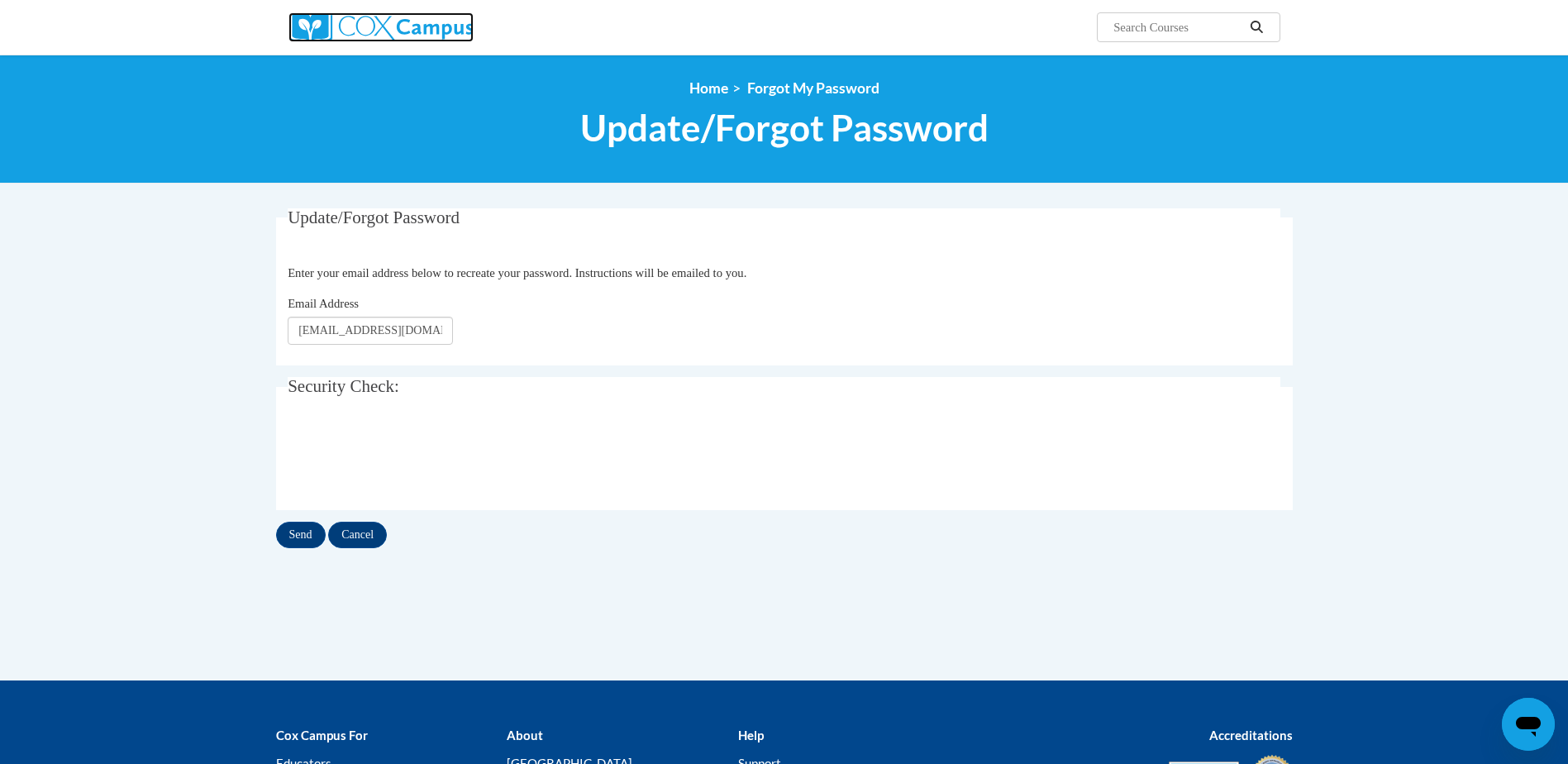
click at [389, 33] on img at bounding box center [381, 27] width 185 height 30
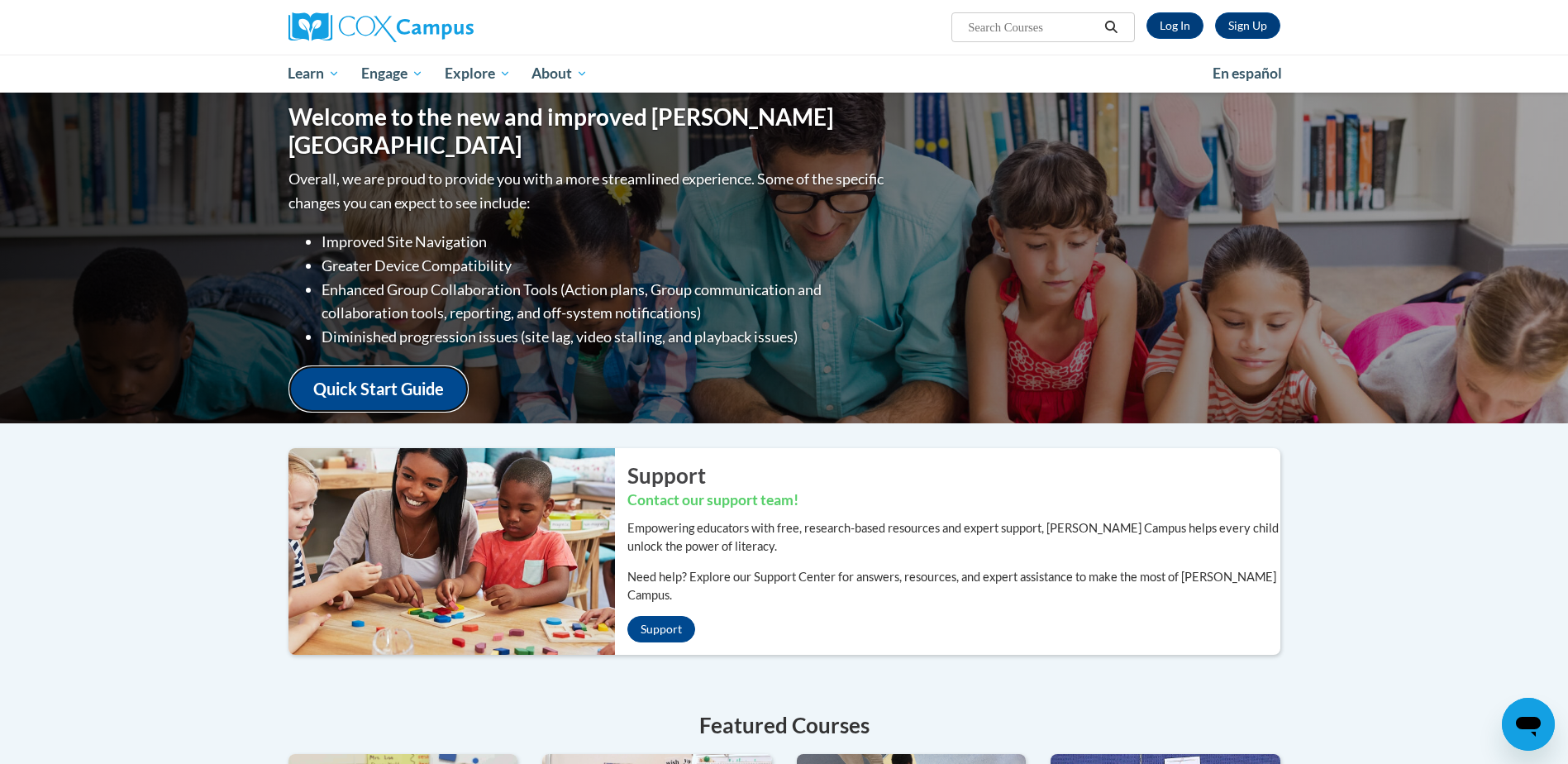
click at [409, 374] on link "Quick Start Guide" at bounding box center [379, 389] width 180 height 47
